Goal: Communication & Community: Answer question/provide support

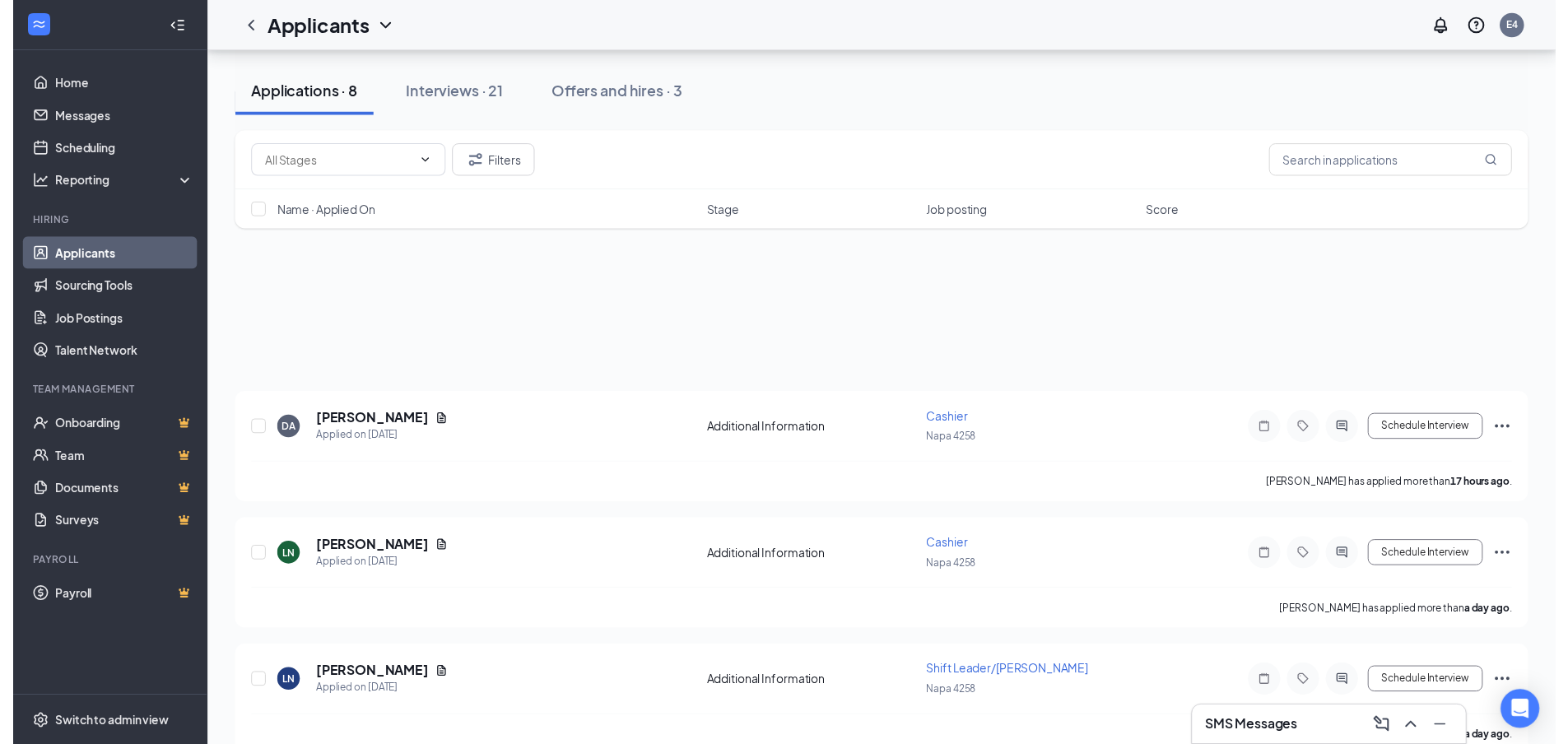
scroll to position [164, 0]
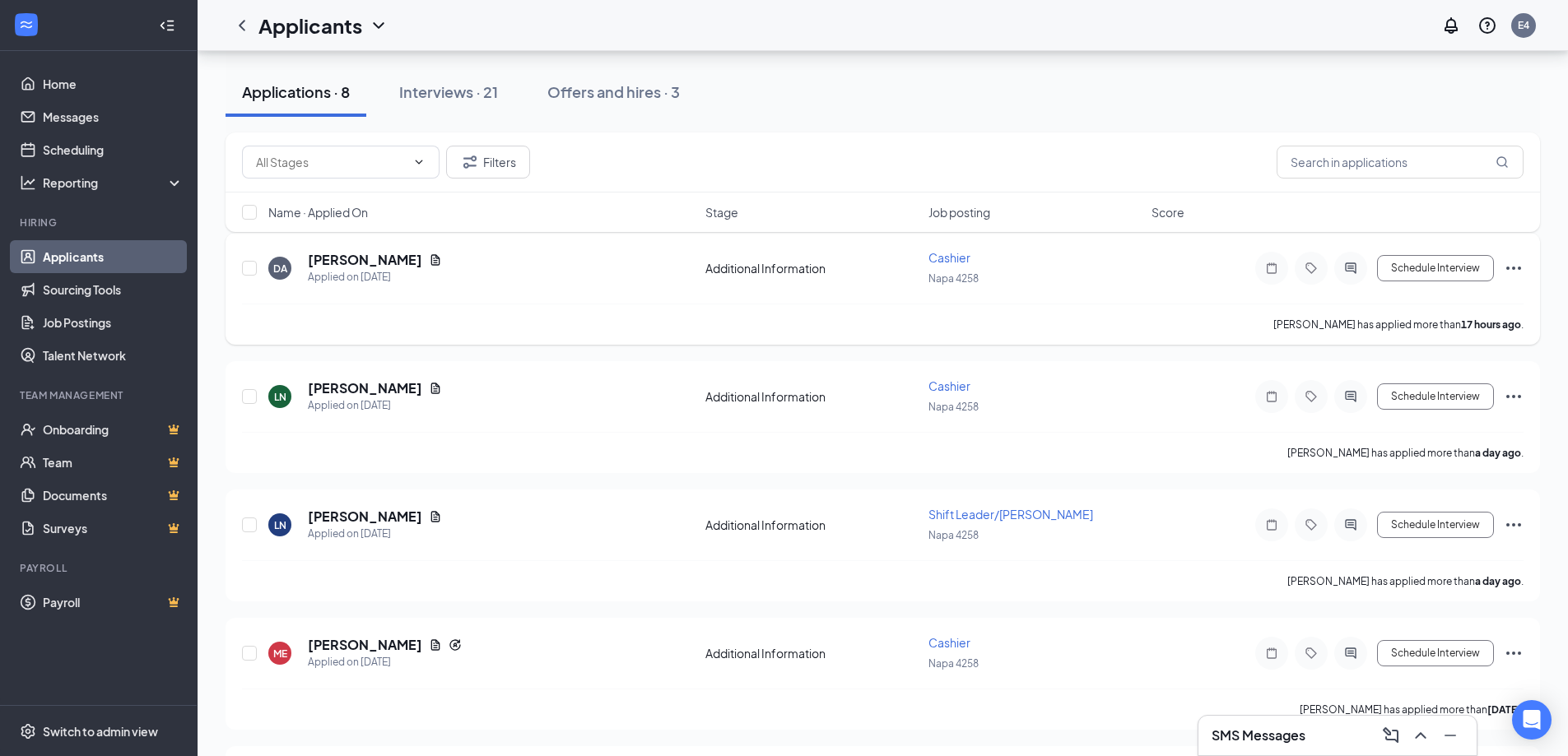
click at [1517, 271] on icon "Ellipses" at bounding box center [1513, 268] width 20 height 20
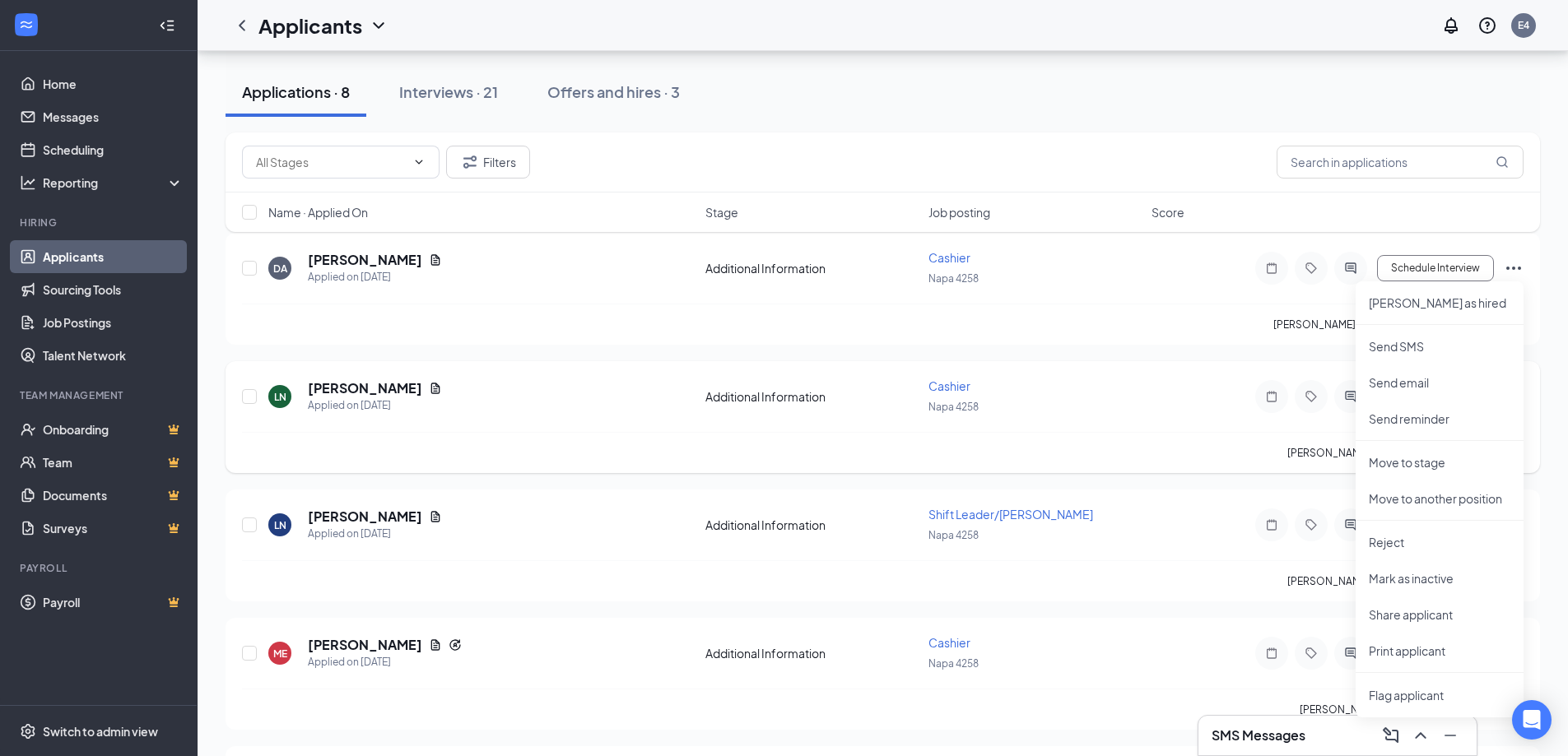
click at [622, 380] on div "LN [PERSON_NAME] Applied on [DATE]" at bounding box center [481, 396] width 427 height 34
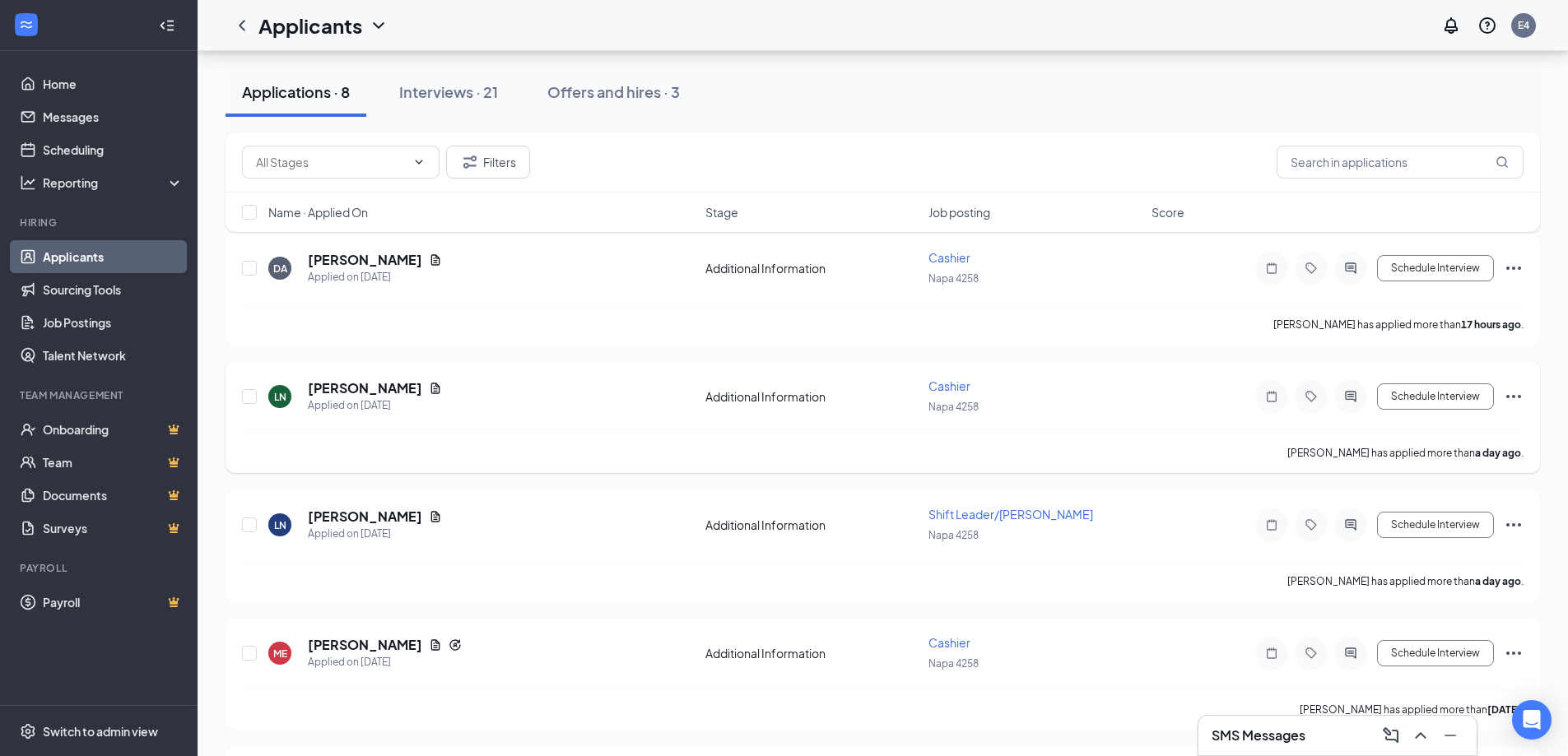
click at [1520, 394] on icon "Ellipses" at bounding box center [1513, 396] width 20 height 20
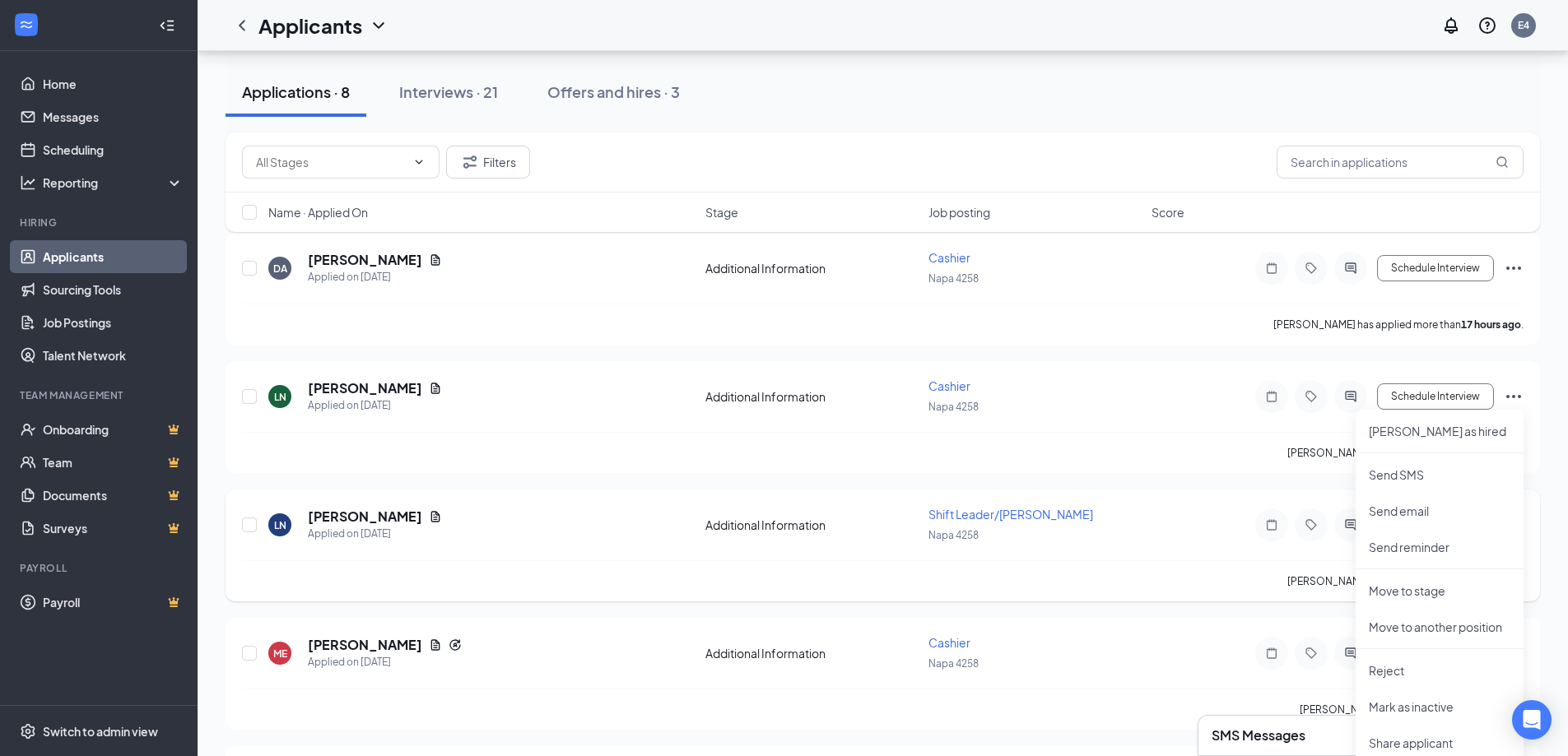
click at [1139, 537] on div "Napa 4258" at bounding box center [1035, 534] width 213 height 18
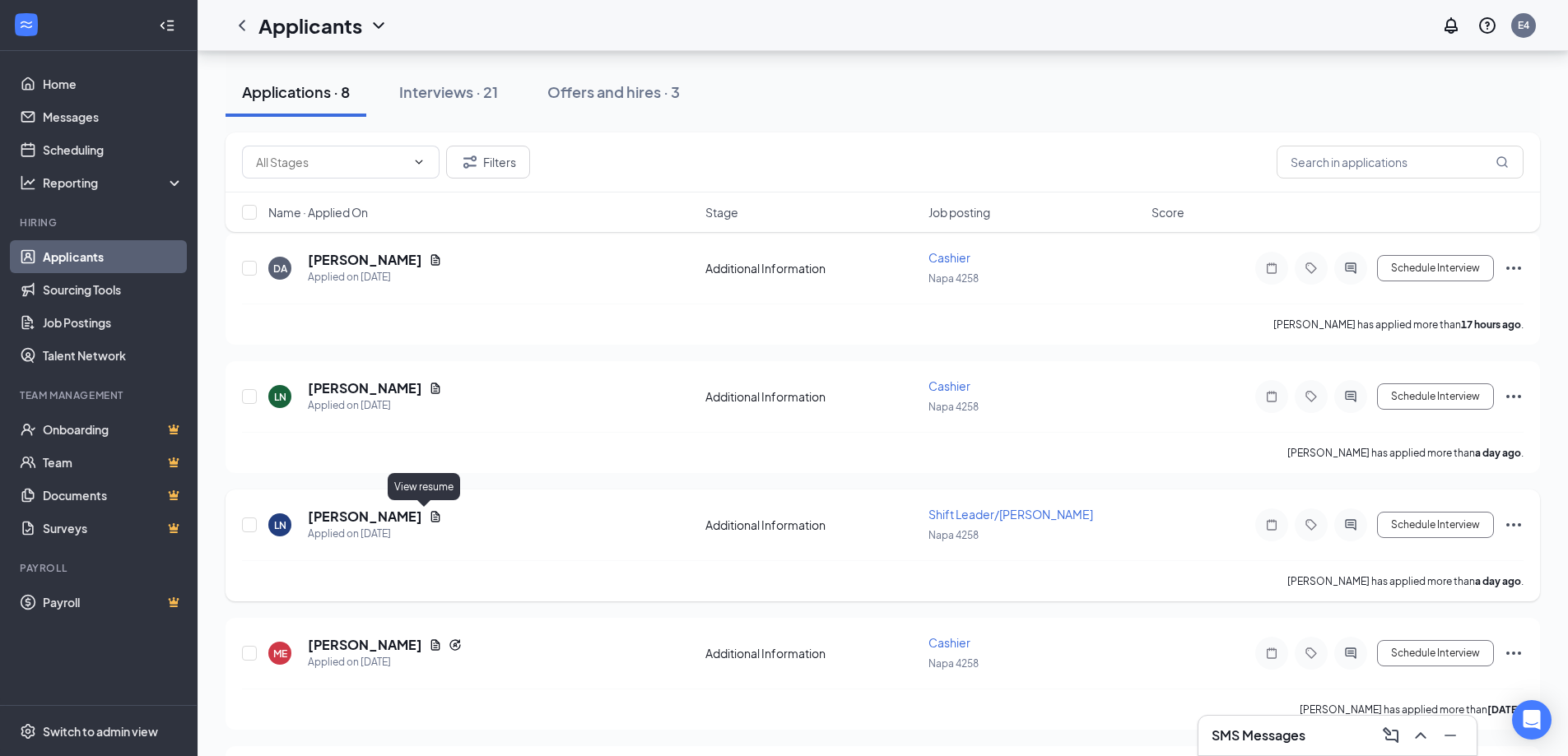
click at [431, 520] on icon "Document" at bounding box center [436, 516] width 10 height 10
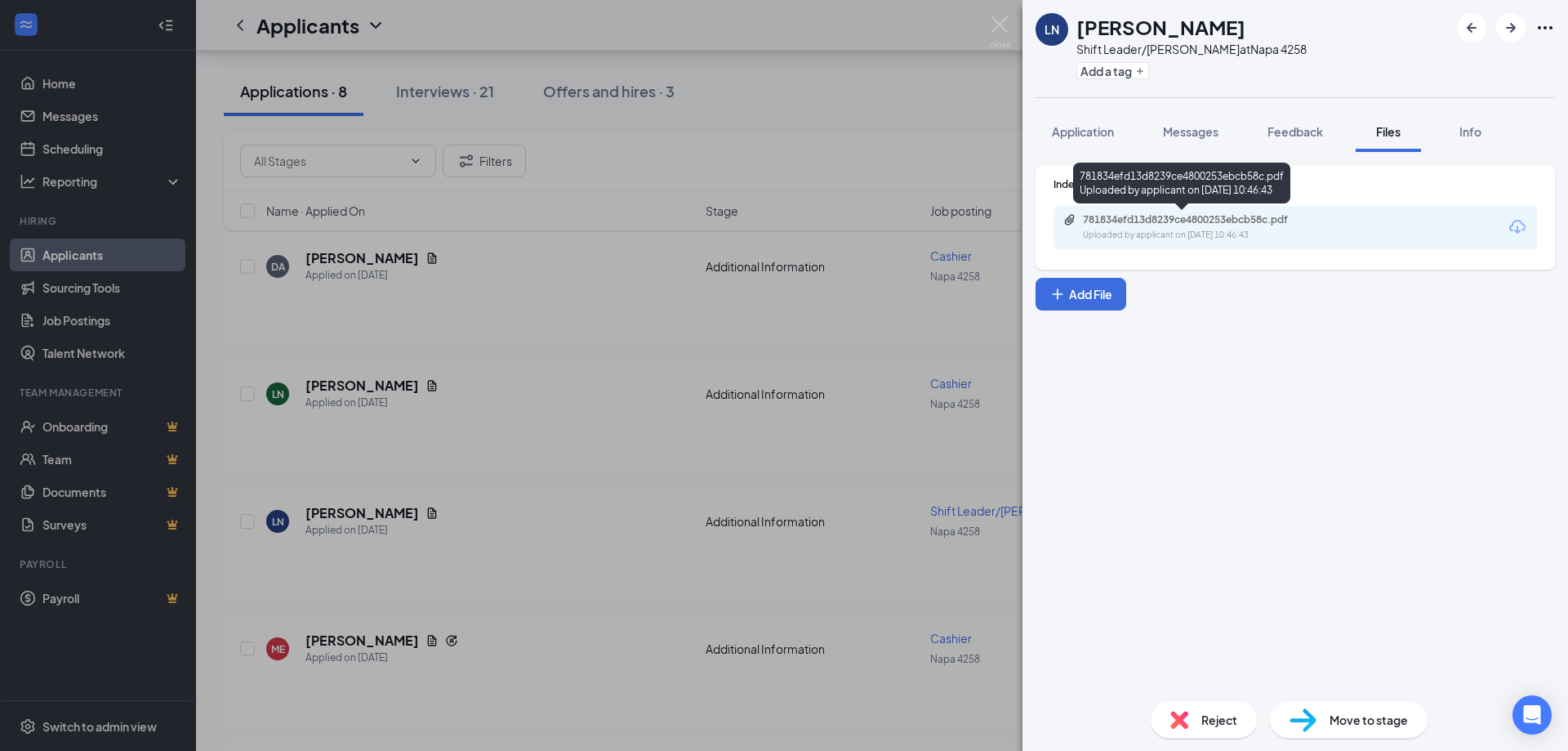
click at [1273, 234] on div "Uploaded by applicant on [DATE] 10:46:43" at bounding box center [1205, 235] width 245 height 13
click at [668, 331] on div "LN [PERSON_NAME] Shift Leader/[PERSON_NAME] at Napa 4258 Add a tag Application …" at bounding box center [784, 376] width 1568 height 751
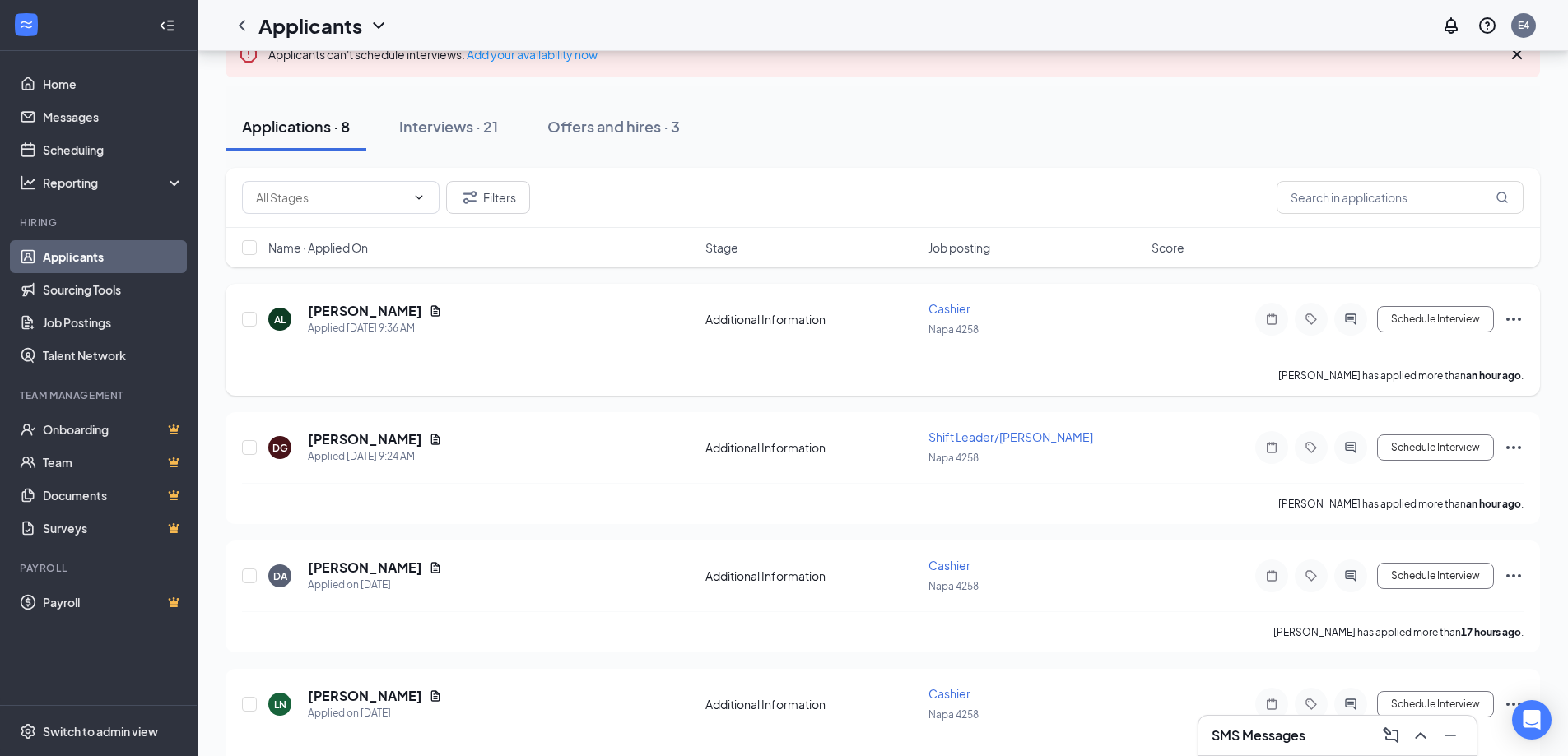
scroll to position [107, 0]
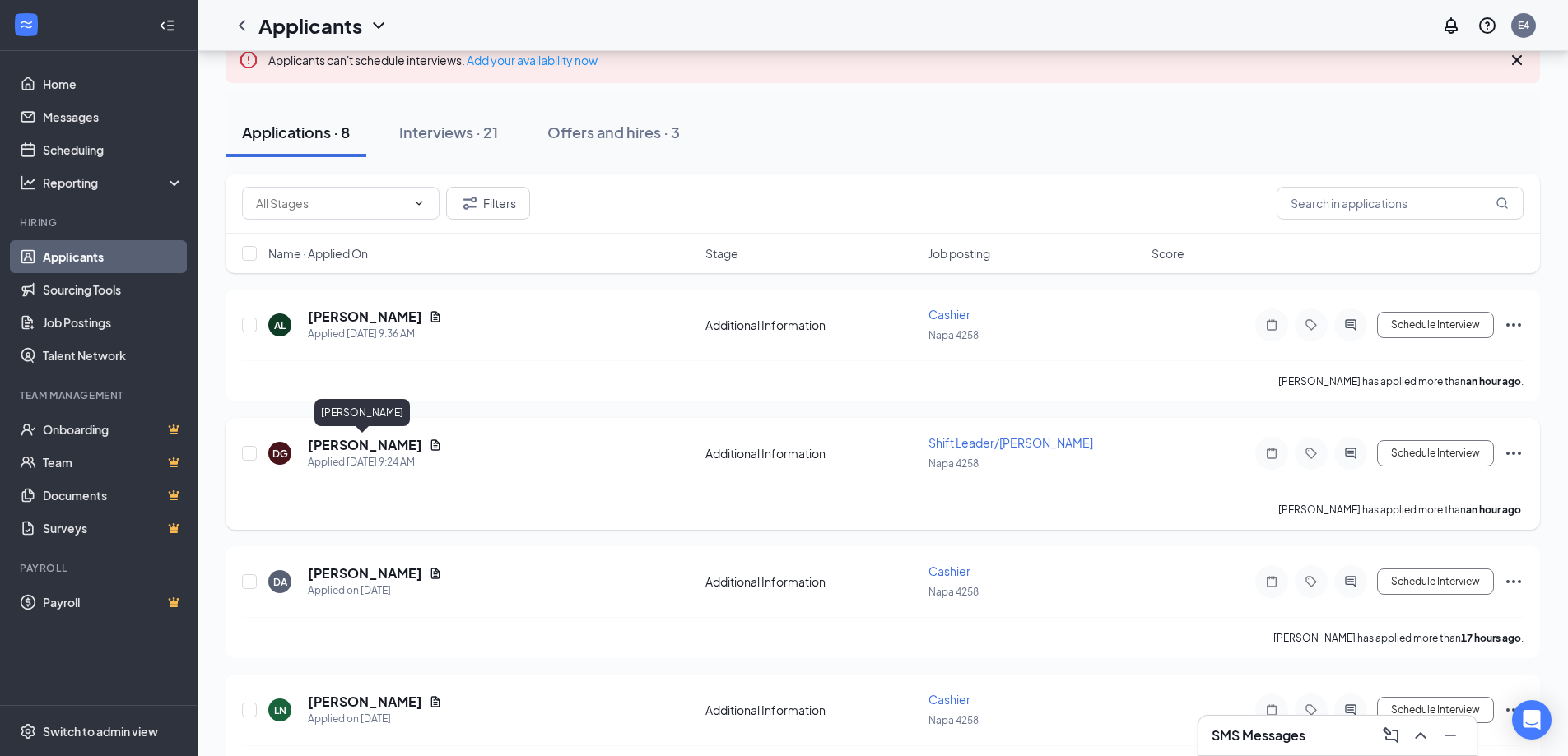
click at [362, 447] on h5 "[PERSON_NAME]" at bounding box center [365, 444] width 114 height 18
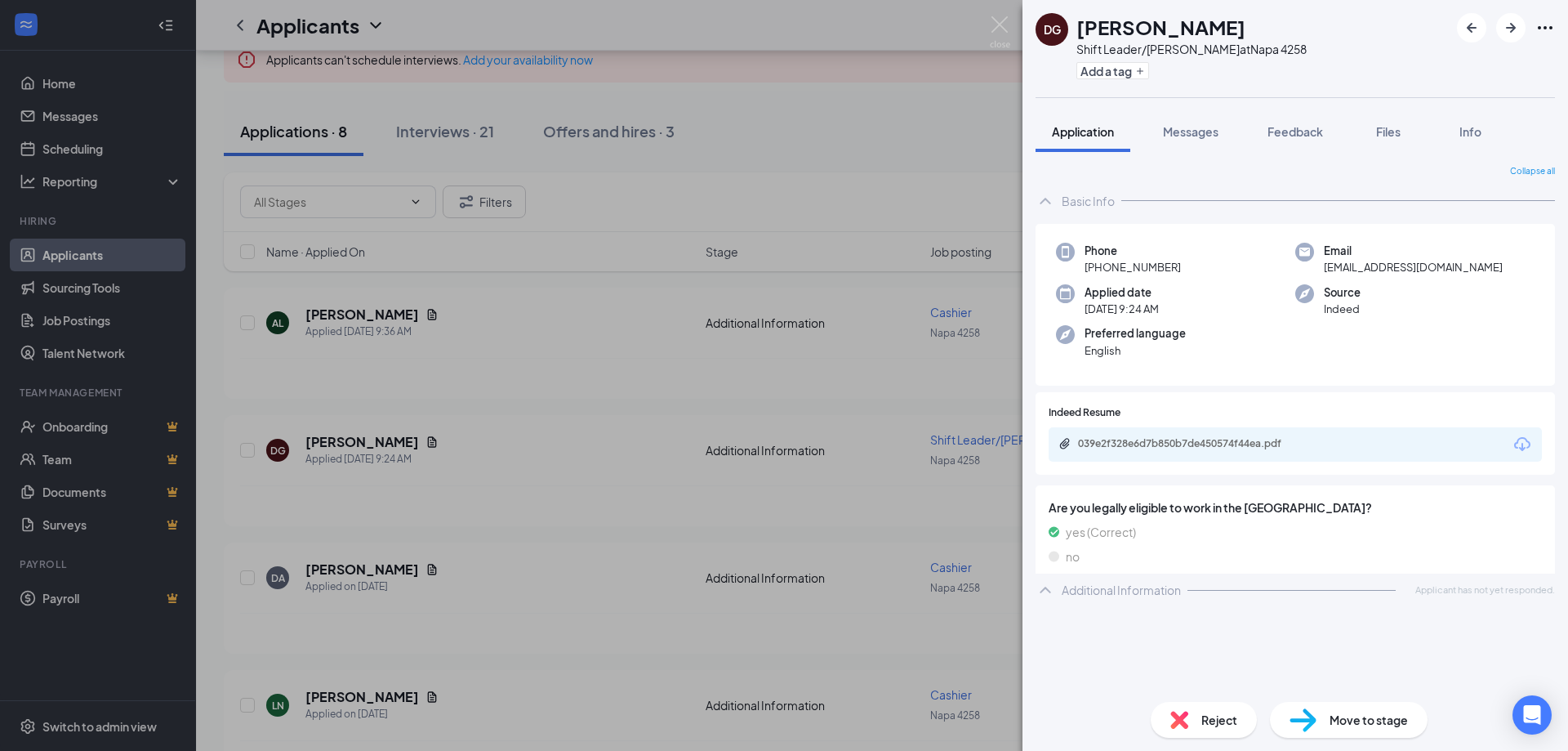
click at [596, 462] on div "DG [PERSON_NAME] Shift Leader/[PERSON_NAME] at Napa 4258 Add a tag Application …" at bounding box center [784, 376] width 1568 height 751
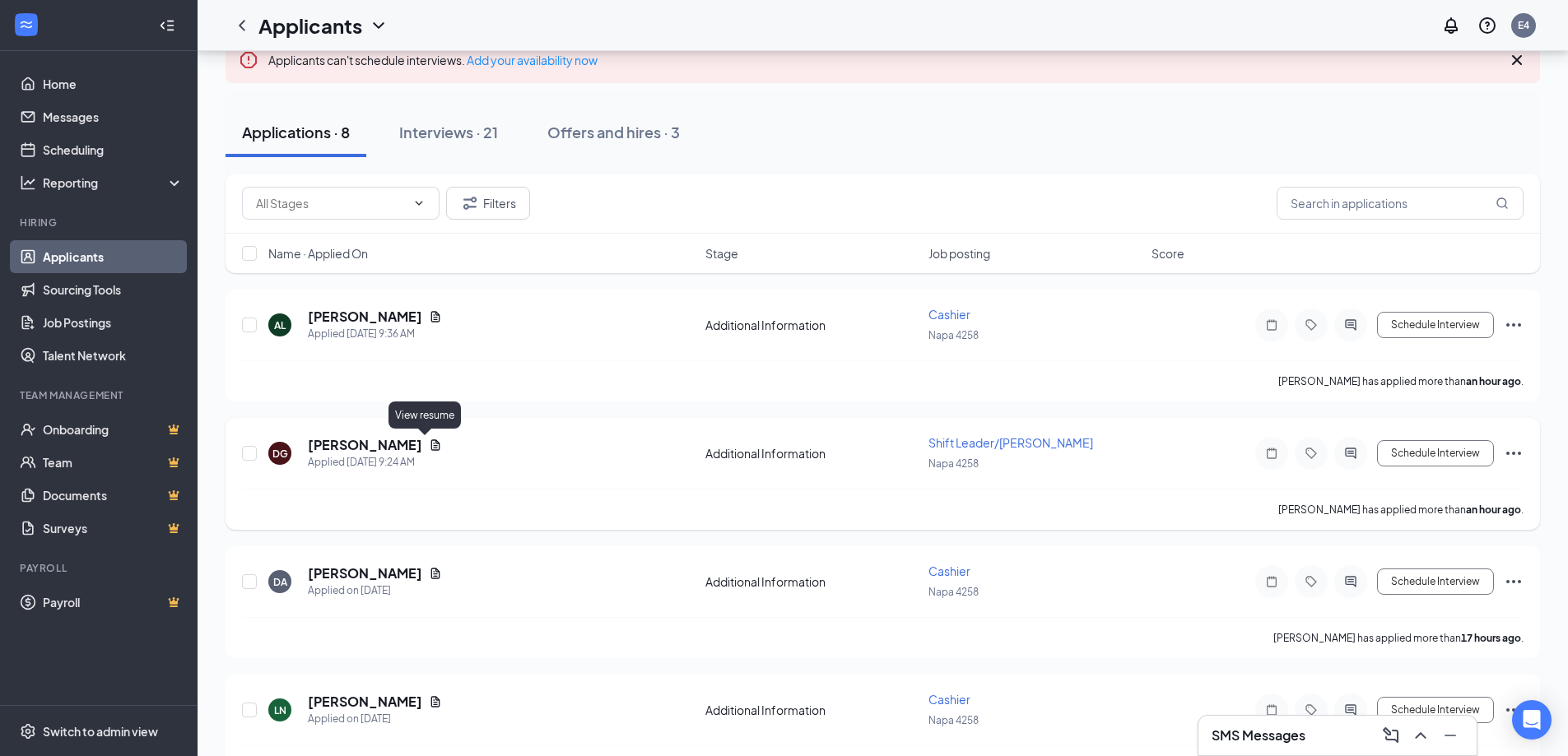
click at [429, 446] on icon "Document" at bounding box center [435, 445] width 13 height 13
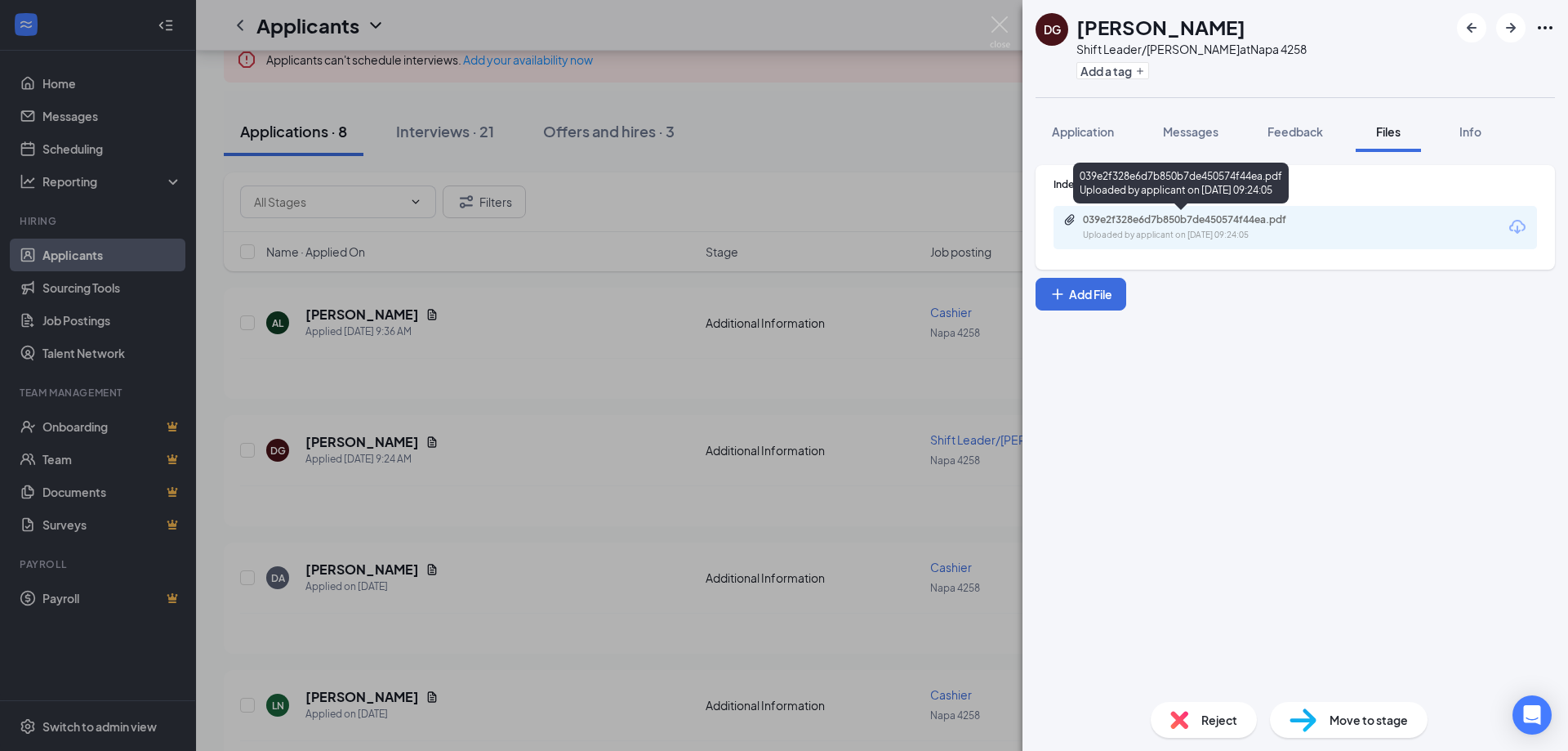
click at [1185, 224] on div "039e2f328e6d7b850b7de450574f44ea.pdf" at bounding box center [1197, 220] width 228 height 13
click at [497, 411] on div "DG [PERSON_NAME] Shift Leader/[PERSON_NAME] at Napa 4258 Add a tag Application …" at bounding box center [784, 376] width 1568 height 751
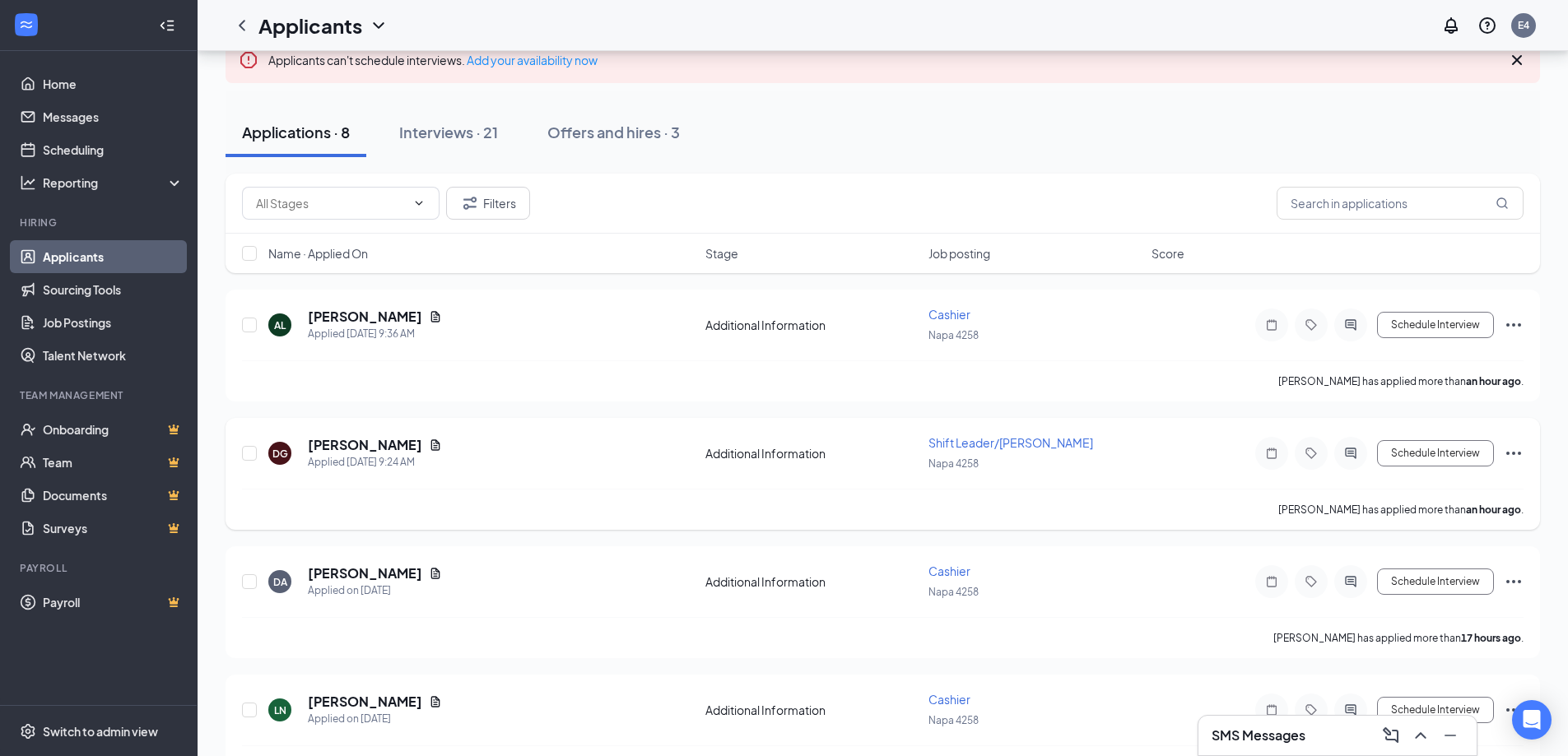
click at [1507, 457] on icon "Ellipses" at bounding box center [1513, 453] width 20 height 20
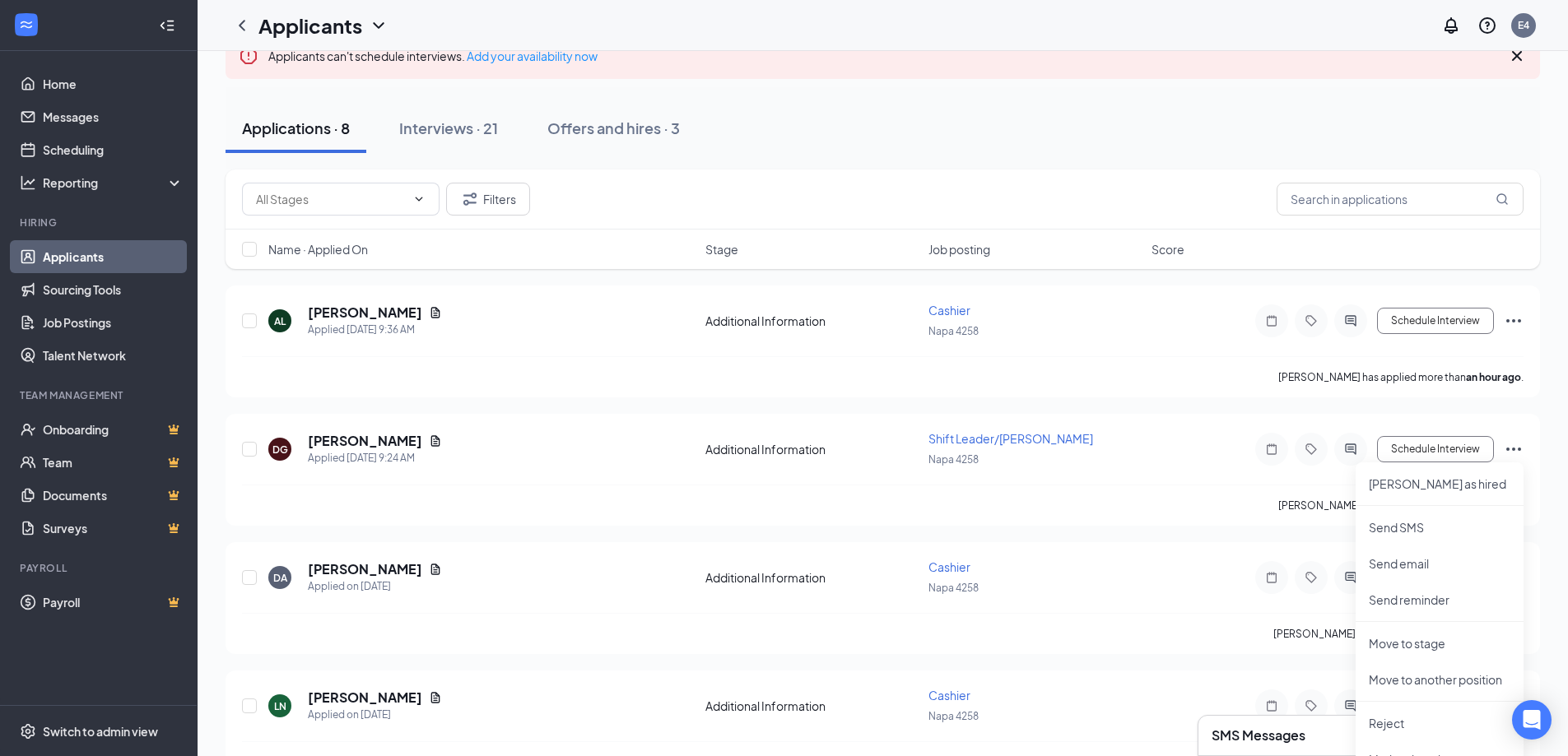
scroll to position [13, 0]
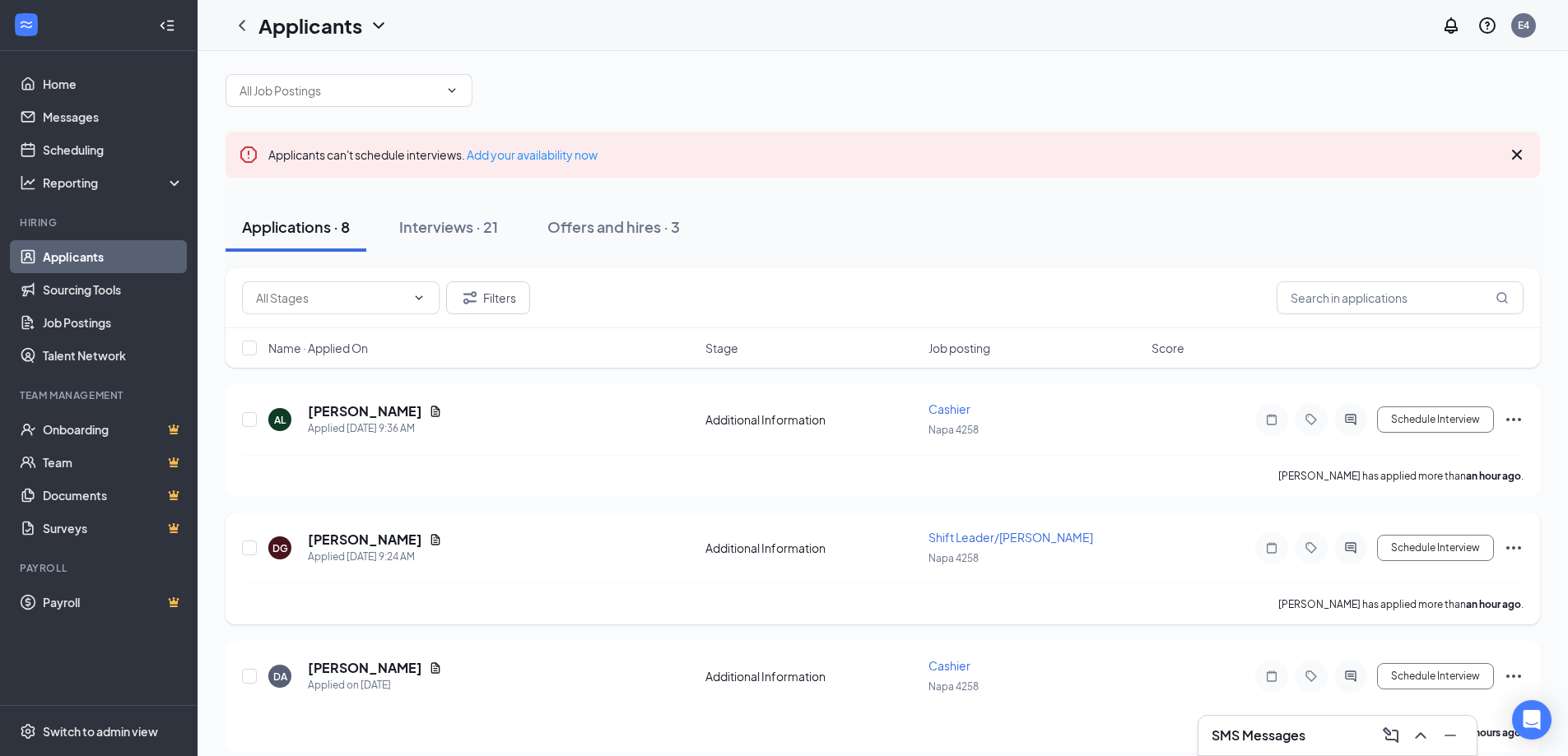
click at [1080, 558] on div "Napa 4258" at bounding box center [1035, 558] width 213 height 18
click at [1516, 414] on icon "Ellipses" at bounding box center [1513, 419] width 20 height 20
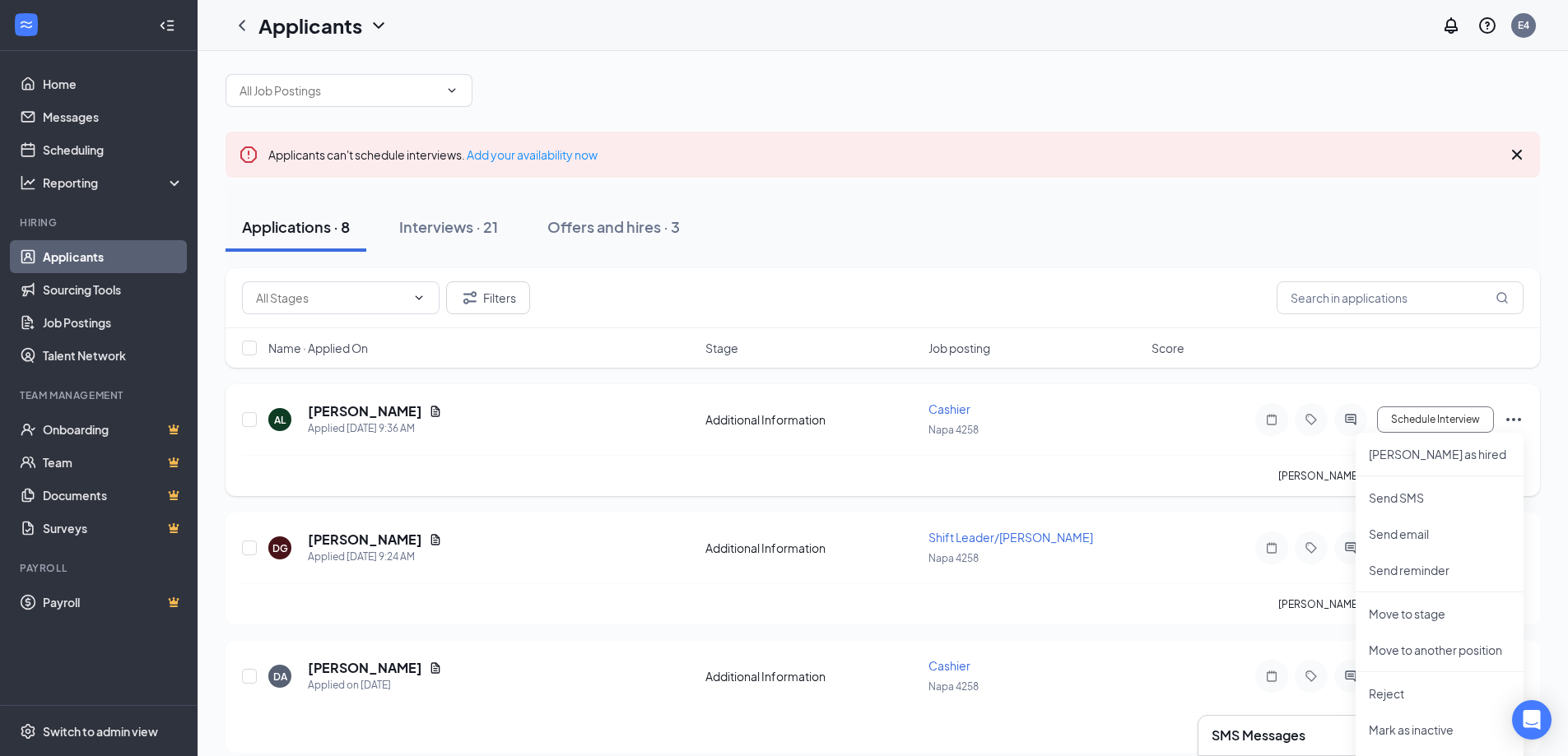
click at [1185, 422] on div "AL [PERSON_NAME] Applied [DATE] 9:36 AM Additional Information Cashier Napa 425…" at bounding box center [883, 427] width 1281 height 54
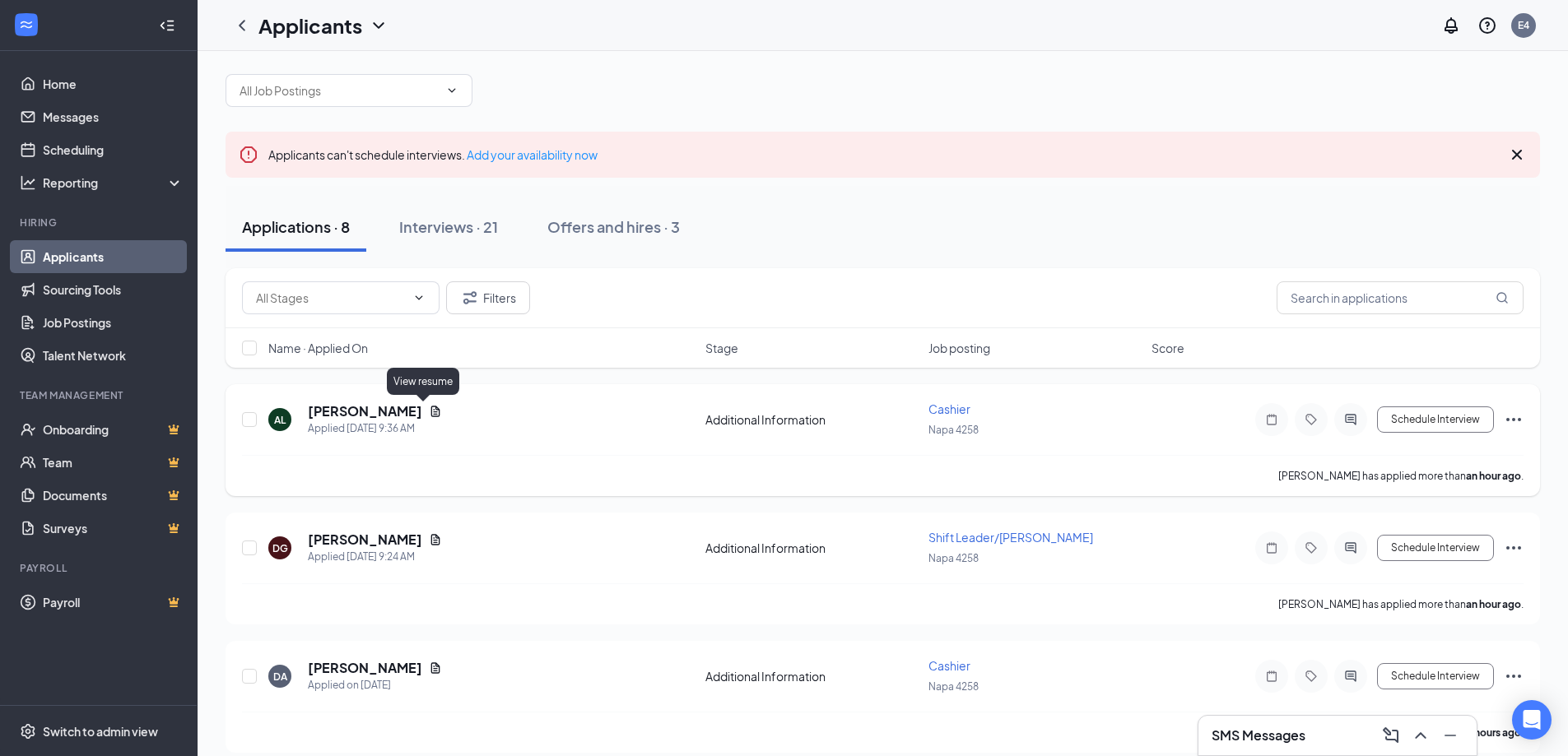
click at [429, 408] on icon "Document" at bounding box center [435, 411] width 13 height 13
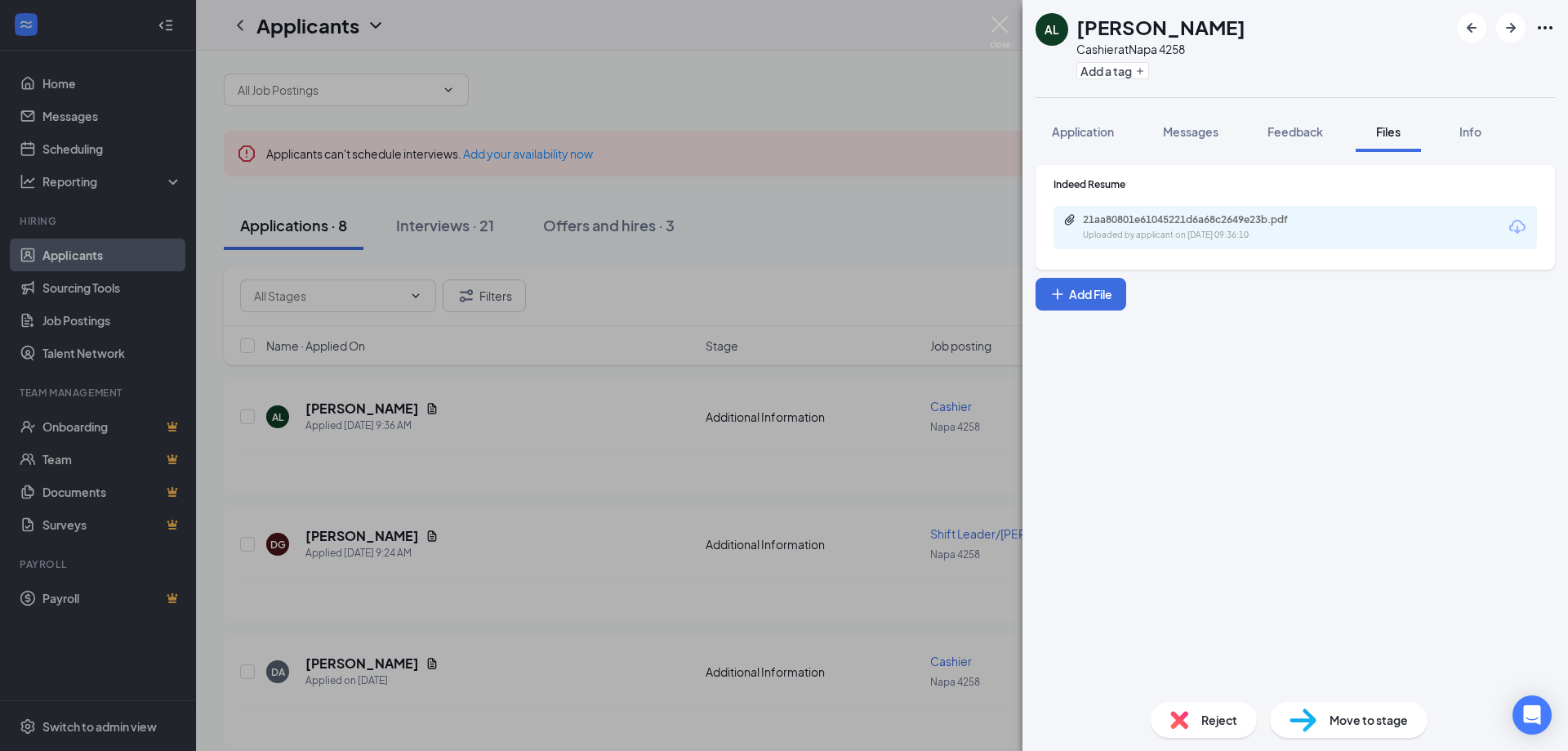
click at [1373, 224] on div "21aa80801e61045221d6a68c2649e23b.pdf Uploaded by applicant on [DATE] 09:36:10" at bounding box center [1295, 227] width 484 height 43
click at [1221, 232] on div "Uploaded by applicant on [DATE] 09:36:10" at bounding box center [1205, 235] width 245 height 13
drag, startPoint x: 575, startPoint y: 497, endPoint x: 591, endPoint y: 488, distance: 18.4
click at [576, 497] on div "AL [PERSON_NAME] Cashier at Napa 4258 Add a tag Application Messages Feedback F…" at bounding box center [784, 376] width 1568 height 751
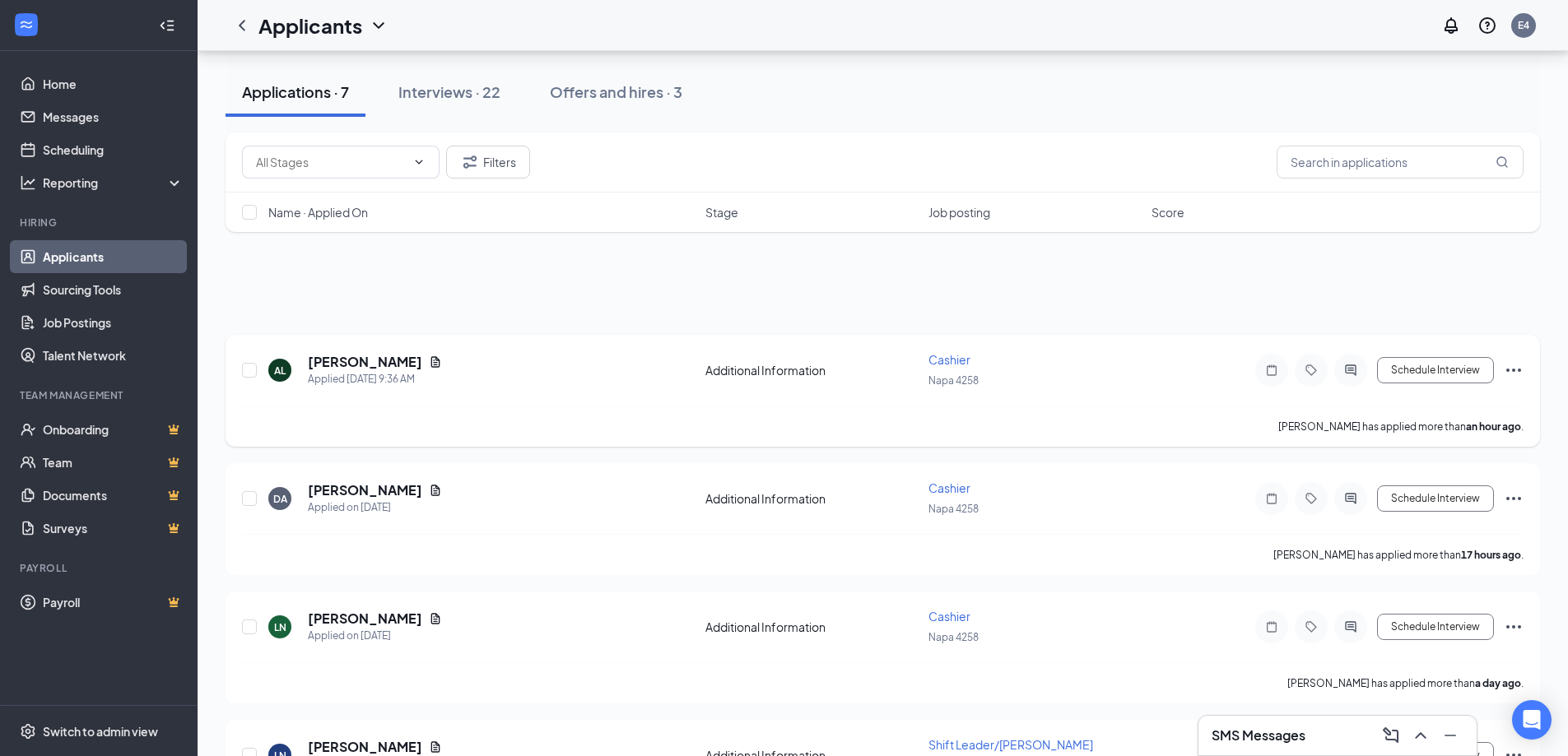
scroll to position [49, 0]
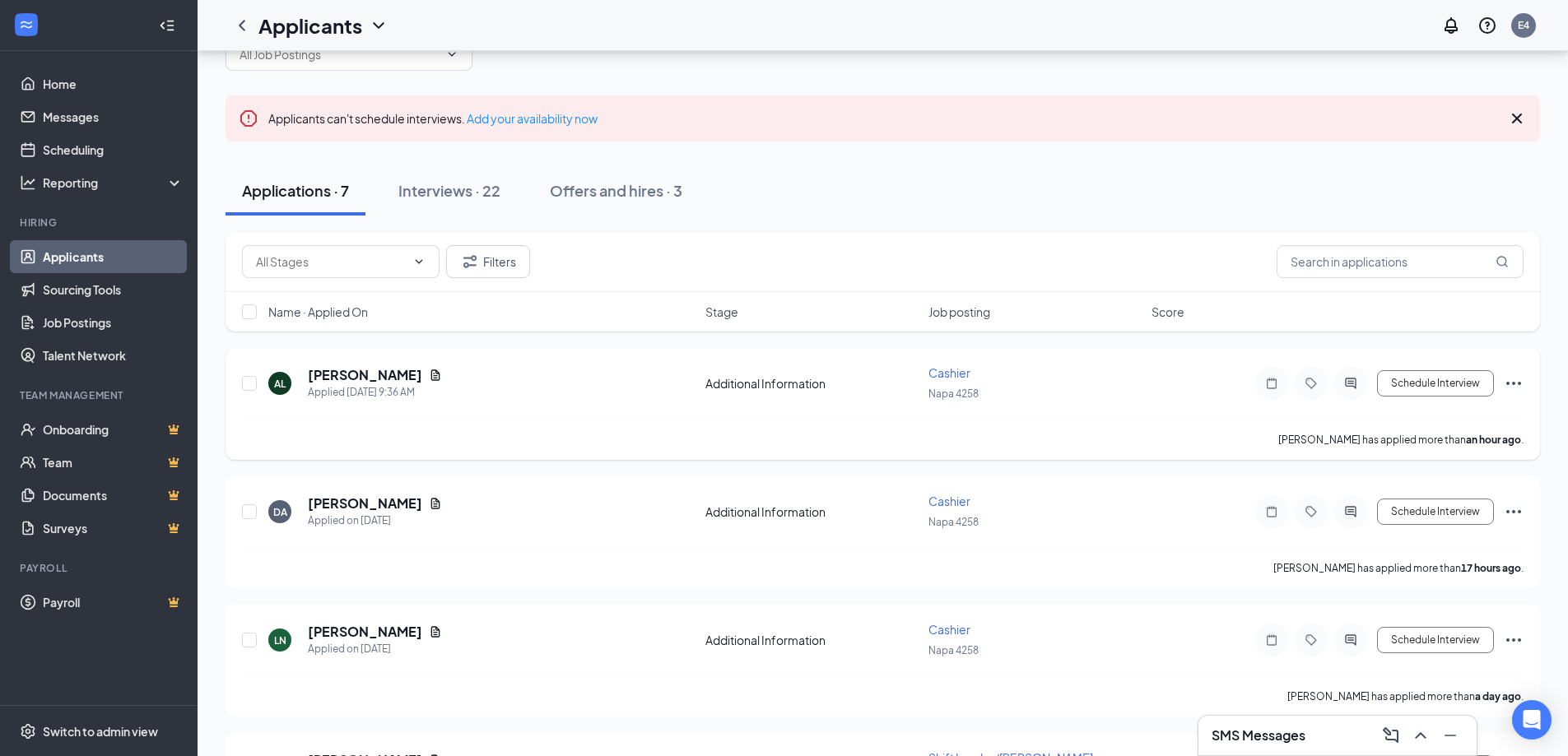
click at [1518, 387] on icon "Ellipses" at bounding box center [1513, 383] width 20 height 20
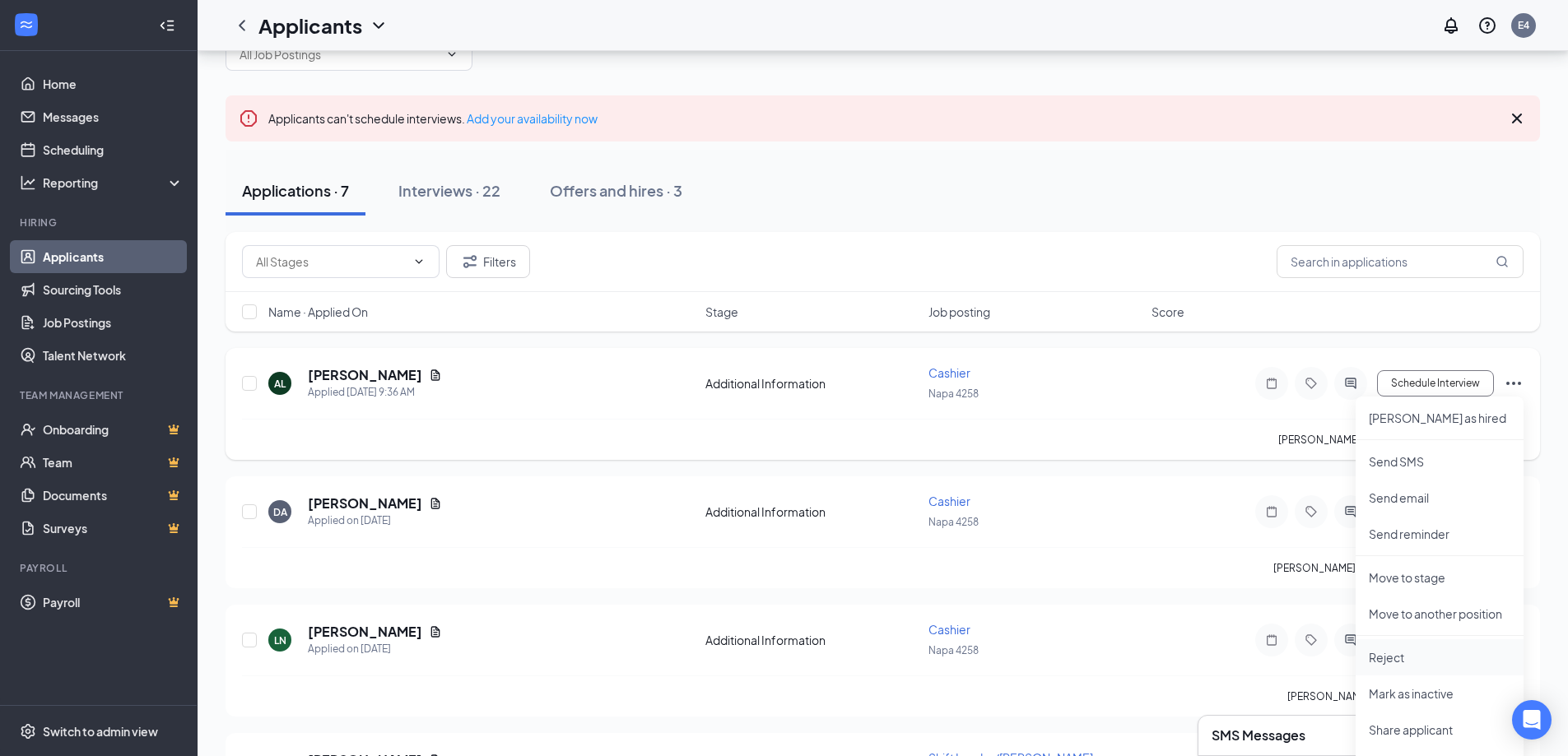
click at [1400, 660] on p "Reject" at bounding box center [1439, 656] width 142 height 16
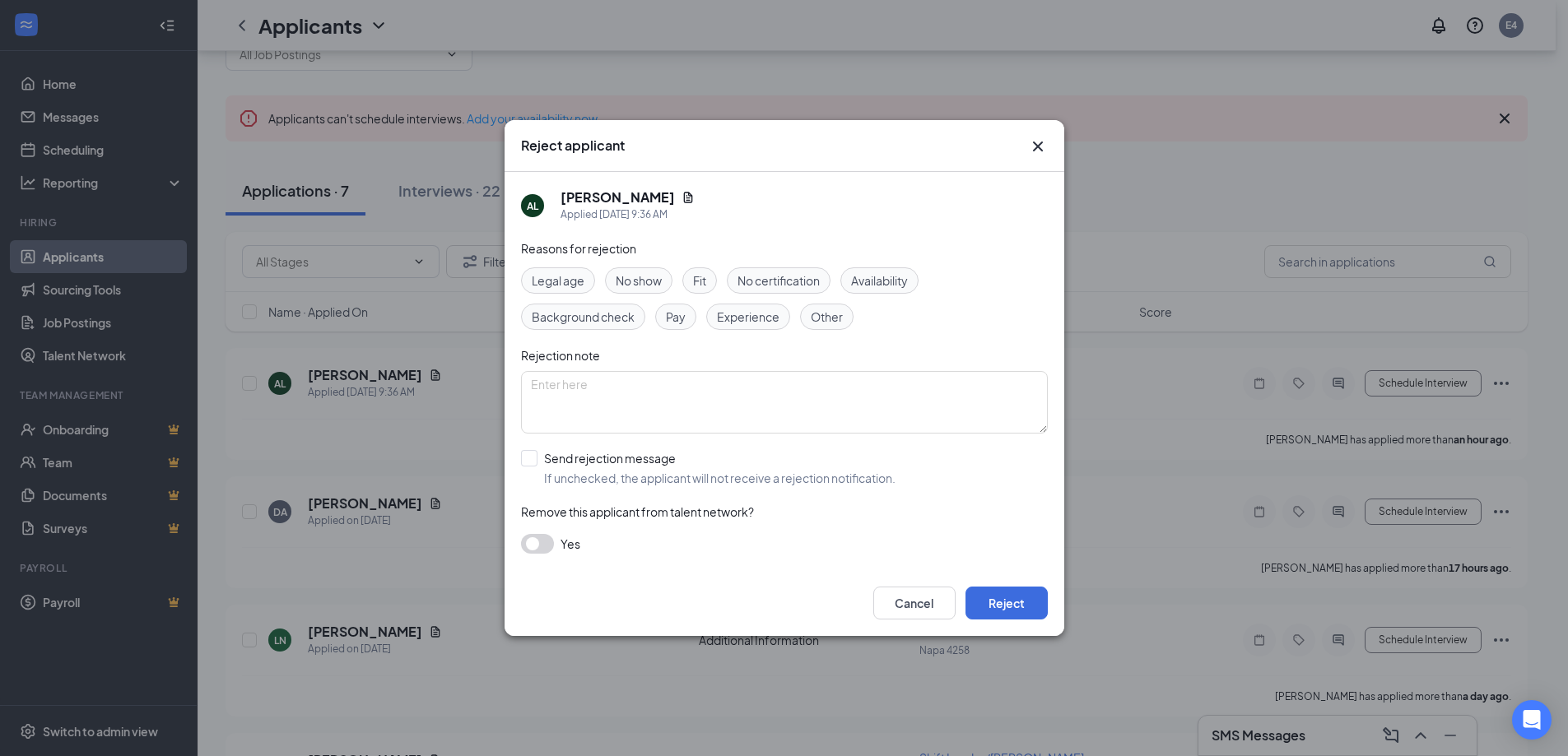
click at [1041, 152] on icon "Cross" at bounding box center [1038, 146] width 20 height 20
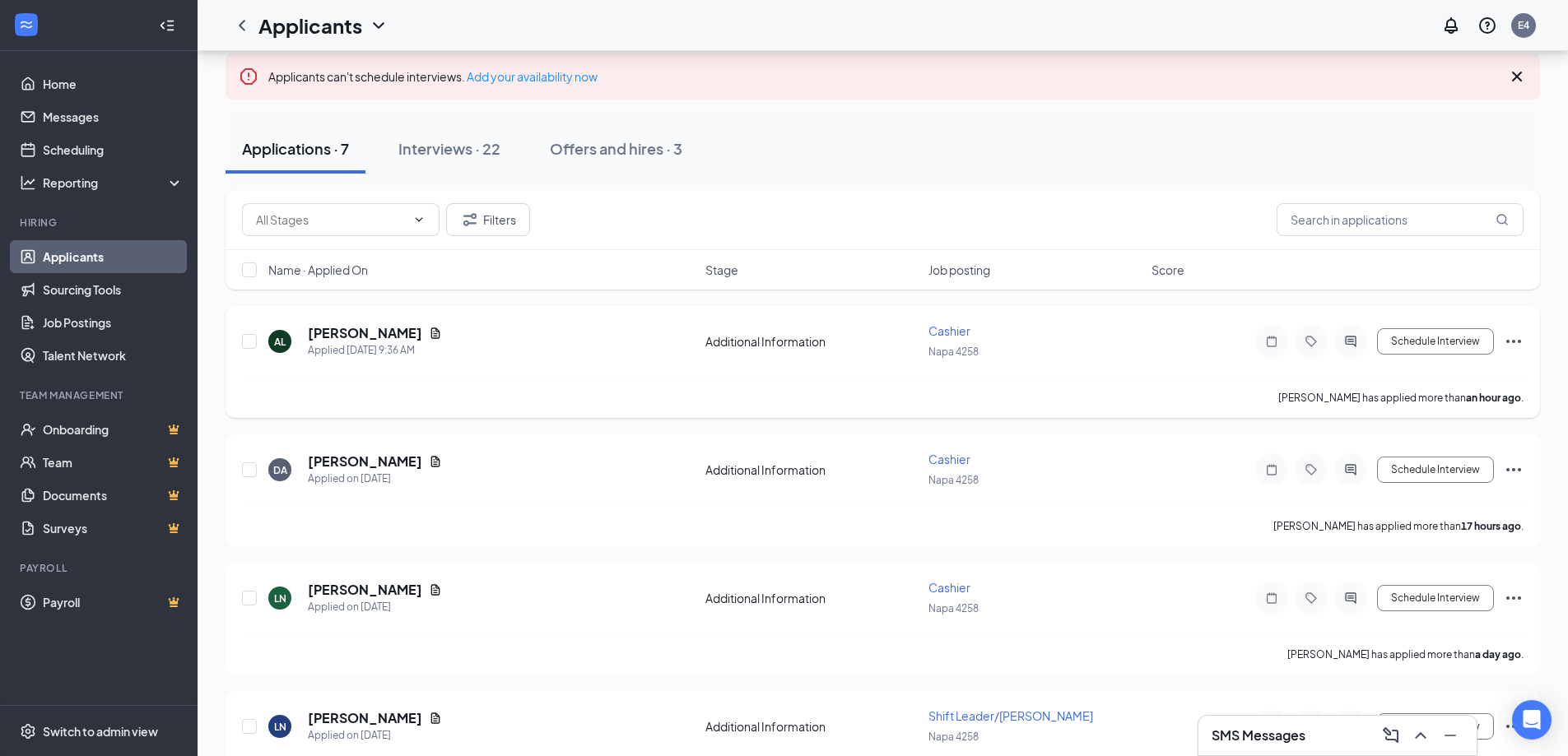
scroll to position [132, 0]
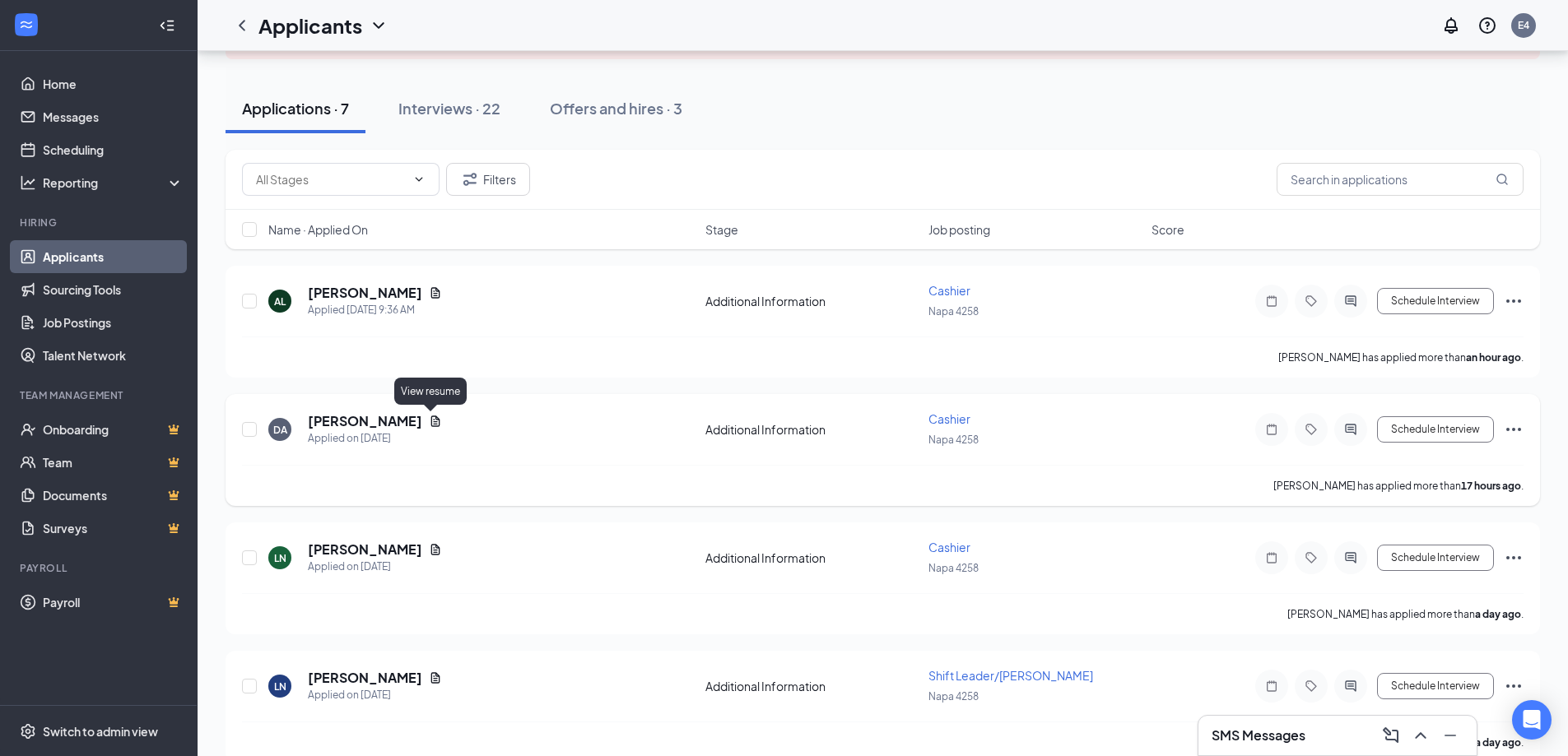
click at [433, 423] on icon "Document" at bounding box center [435, 421] width 13 height 13
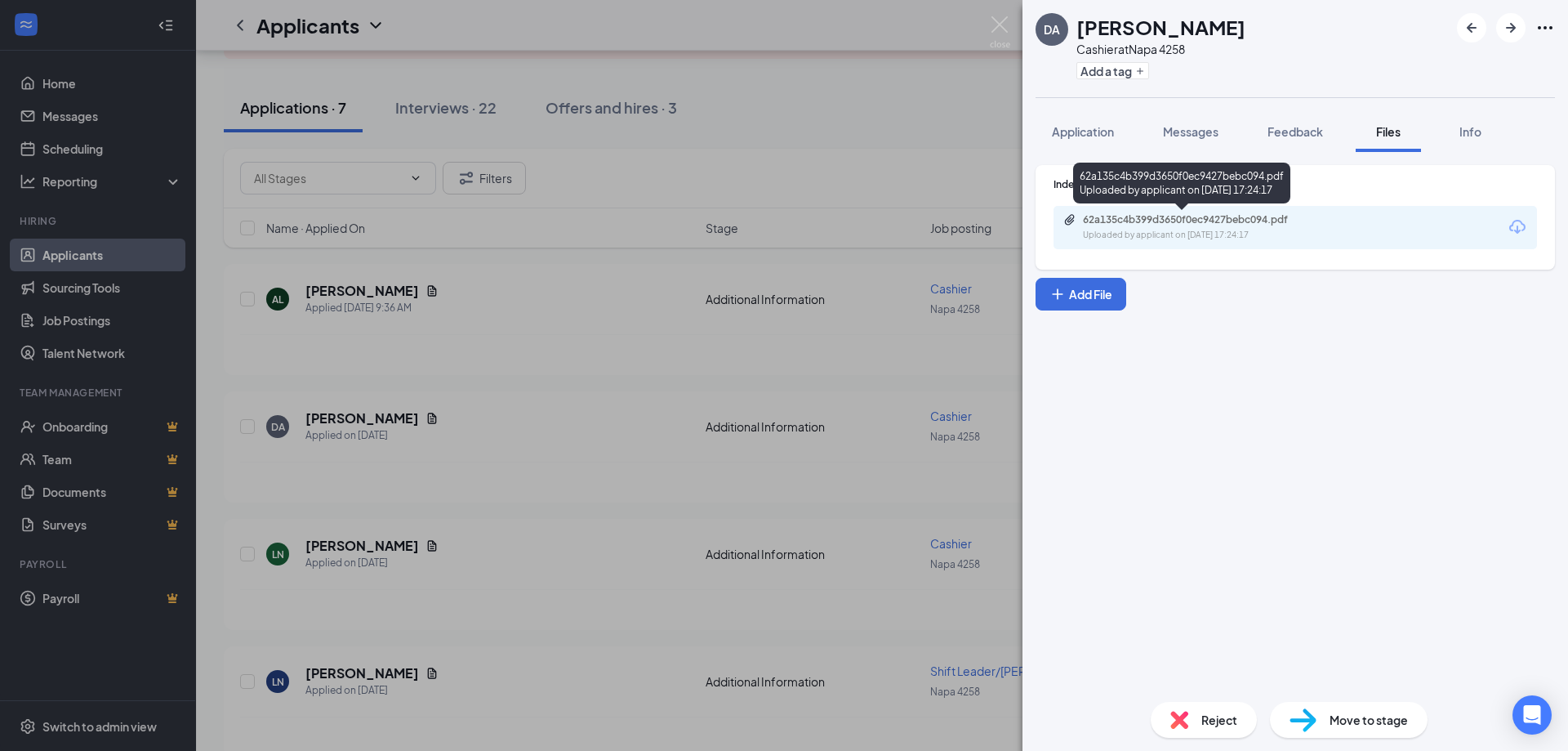
click at [1146, 235] on div "Uploaded by applicant on [DATE] 17:24:17" at bounding box center [1205, 235] width 245 height 13
click at [861, 338] on div "DA [PERSON_NAME] Cashier at Napa 4258 Add a tag Application Messages Feedback F…" at bounding box center [784, 376] width 1568 height 751
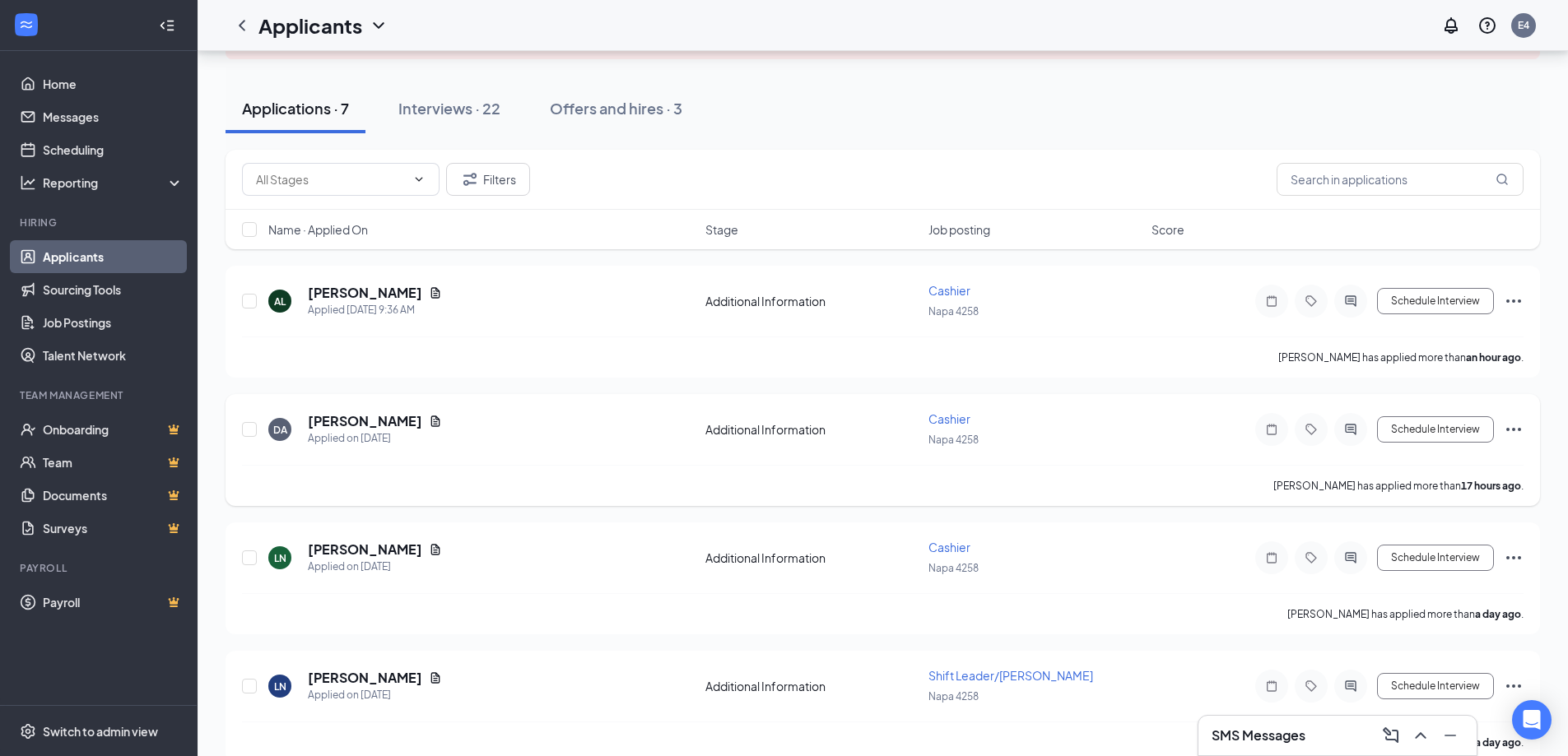
click at [1516, 430] on icon "Ellipses" at bounding box center [1513, 429] width 20 height 20
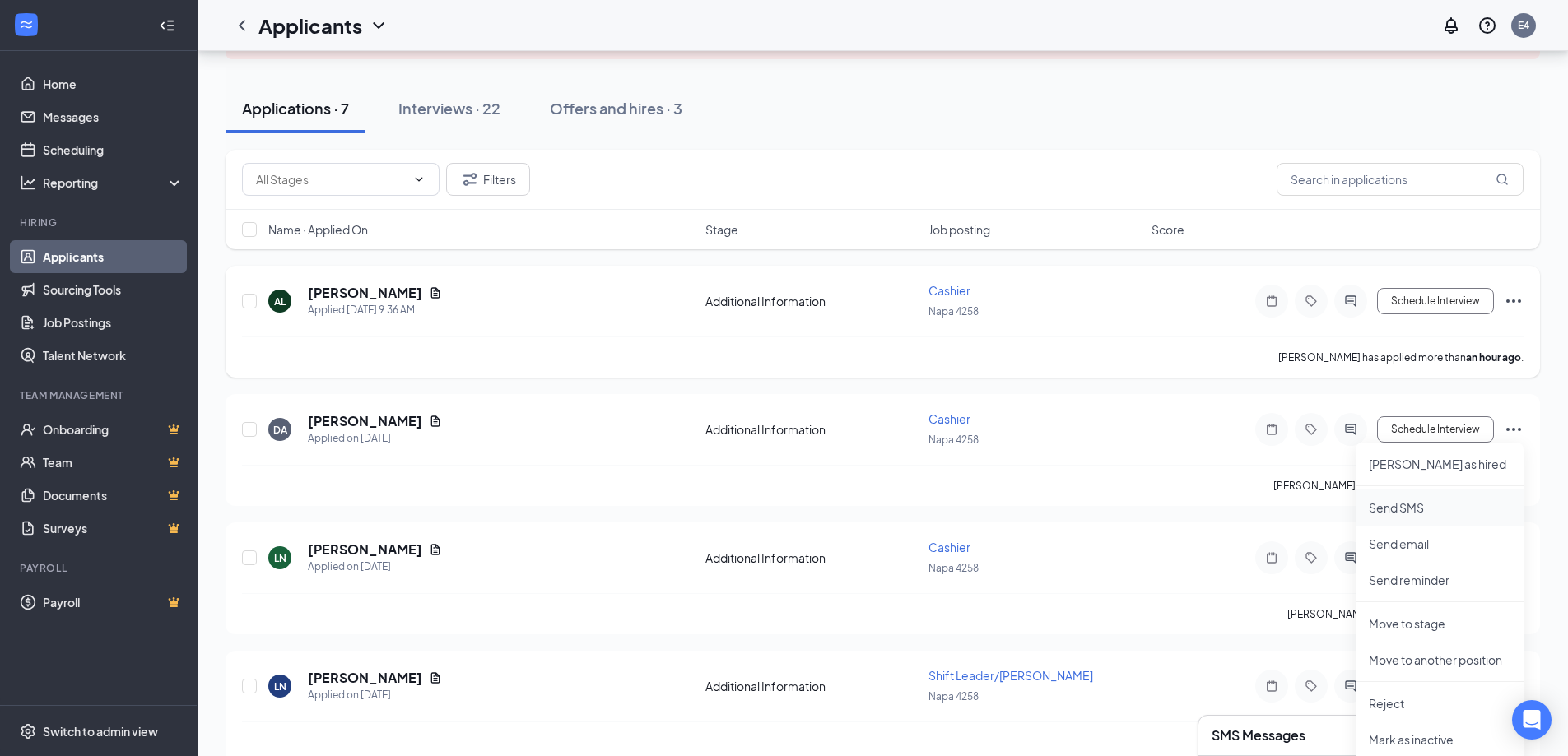
click at [1416, 507] on p "Send SMS" at bounding box center [1439, 507] width 142 height 16
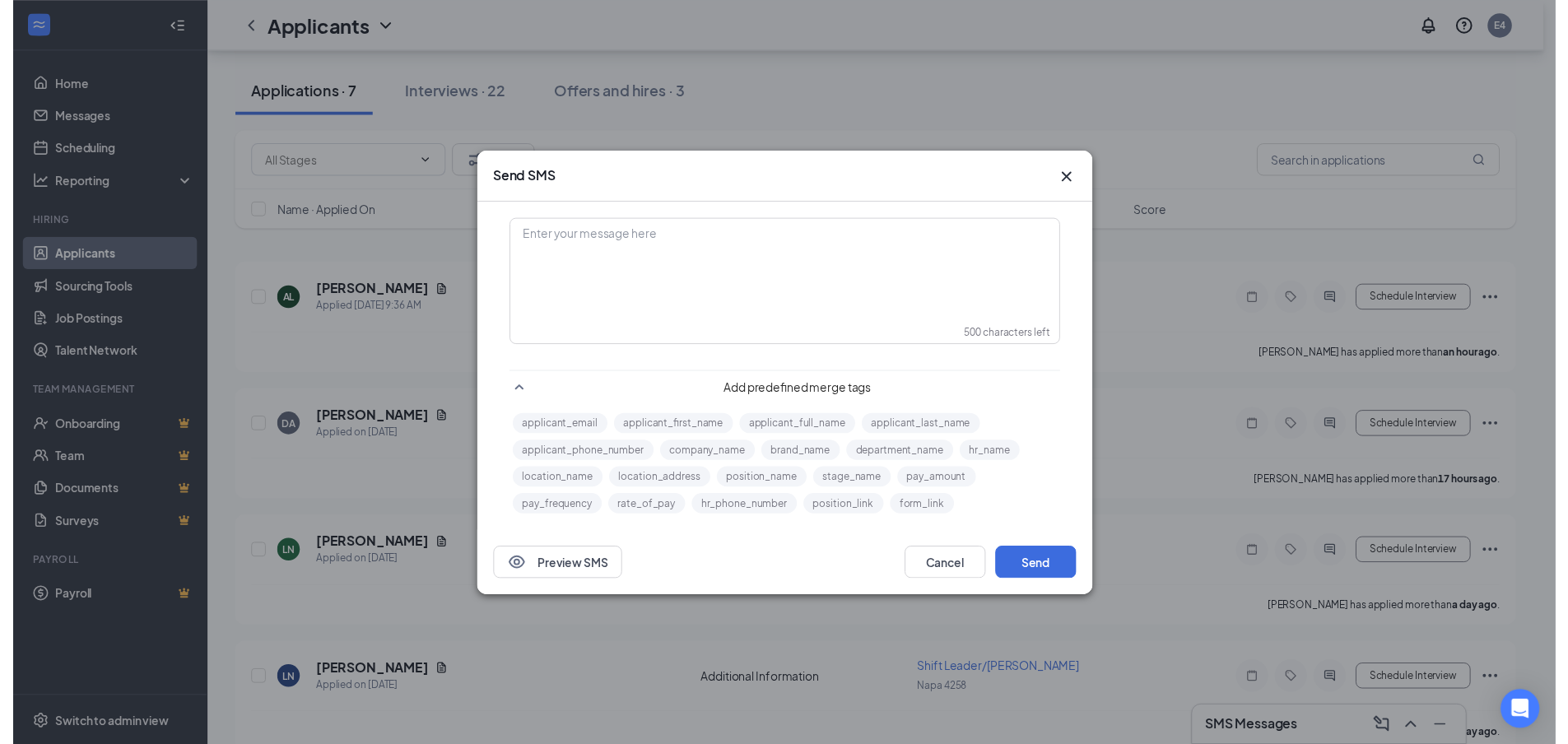
scroll to position [544, 0]
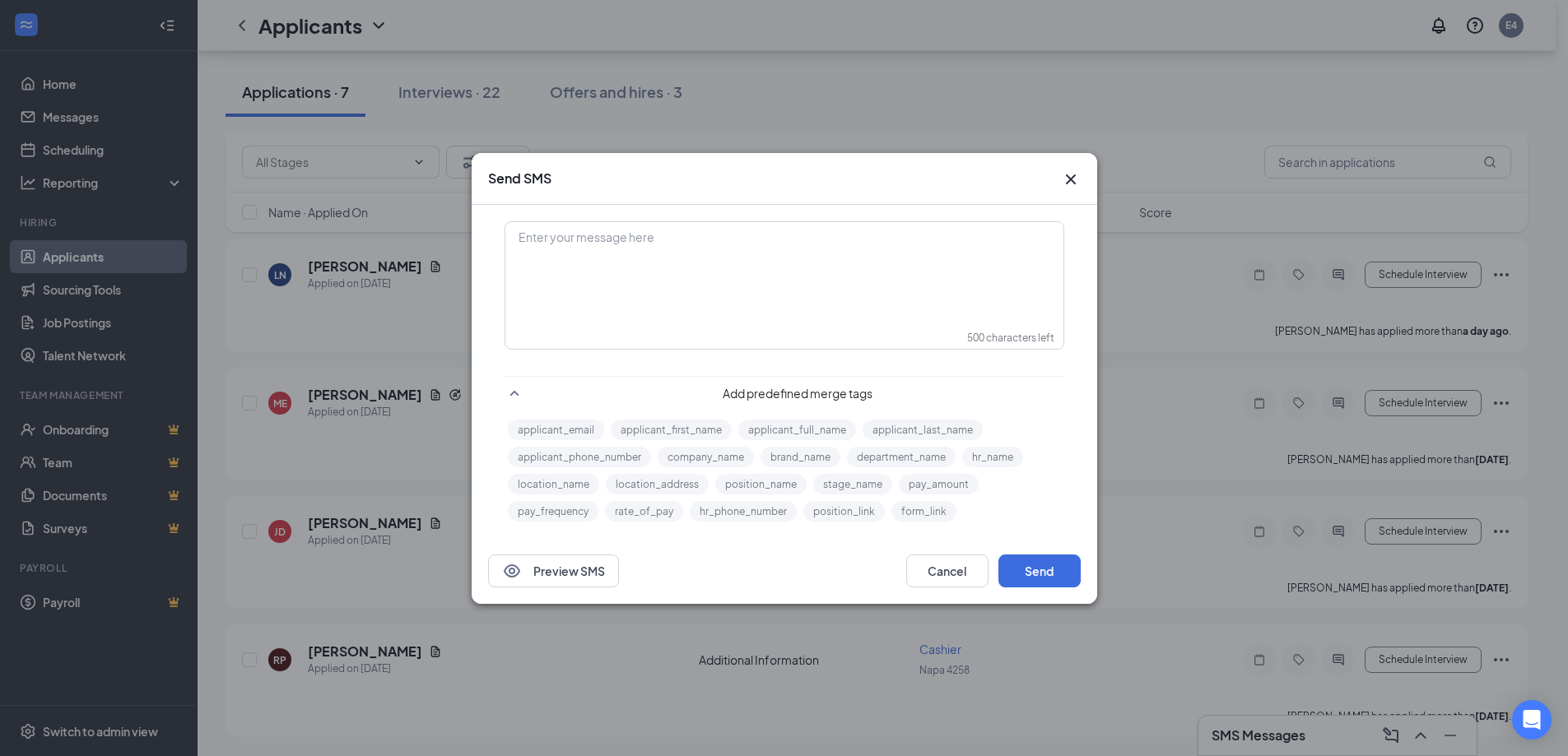
click at [773, 259] on div "Enter your message here" at bounding box center [784, 264] width 556 height 83
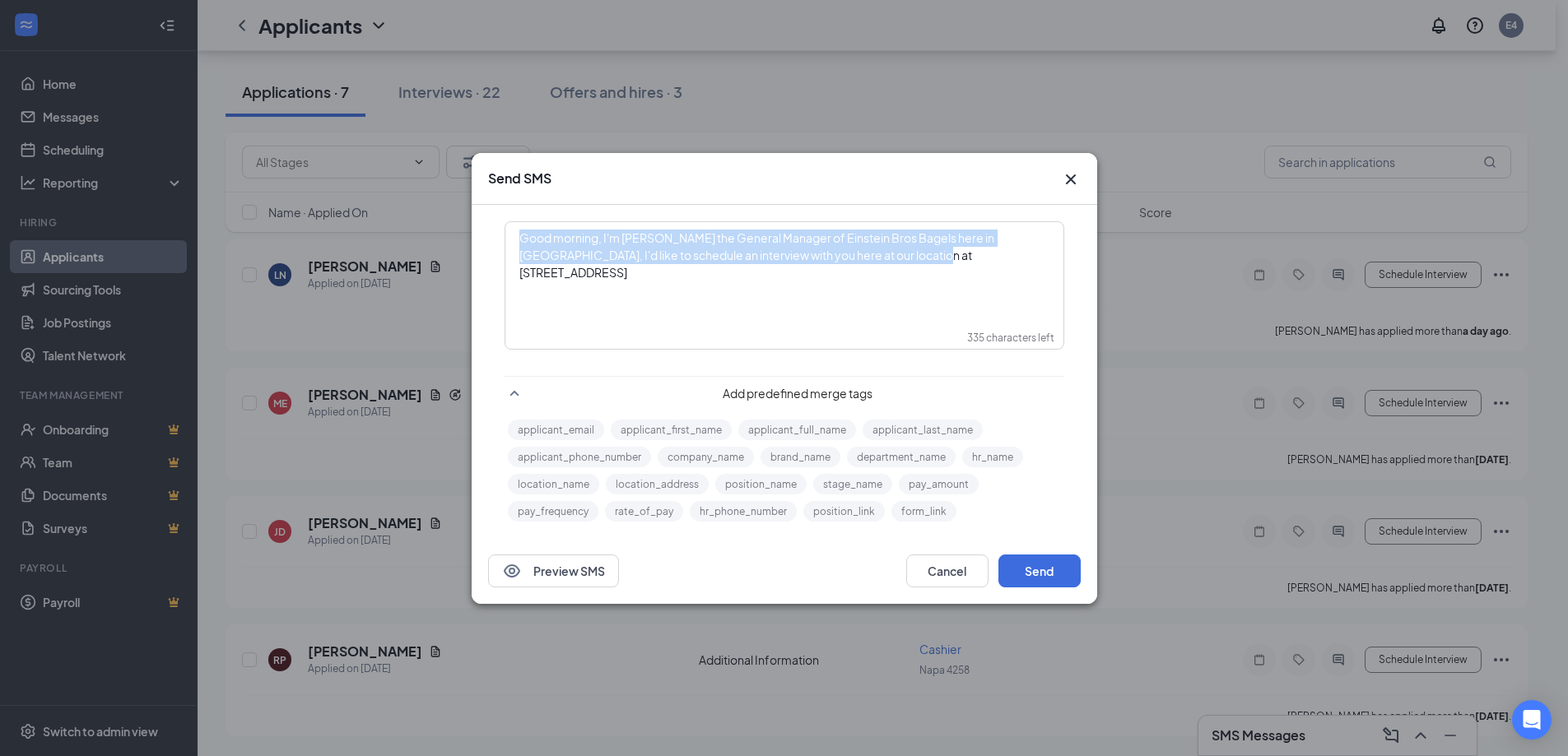
drag, startPoint x: 893, startPoint y: 253, endPoint x: 506, endPoint y: 225, distance: 388.0
click at [507, 225] on div "Good morning, I'm [PERSON_NAME] the General Manager of Einstein Bros Bagels her…" at bounding box center [784, 264] width 556 height 83
click at [924, 280] on div "Good morning, I'm [PERSON_NAME] the General Manager of Einstein Bros Bagels her…" at bounding box center [784, 264] width 556 height 83
drag, startPoint x: 875, startPoint y: 256, endPoint x: 519, endPoint y: 233, distance: 356.7
click at [519, 233] on div "Good morning, I'm [PERSON_NAME] the General Manager of Einstein Bros Bagels her…" at bounding box center [784, 255] width 530 height 52
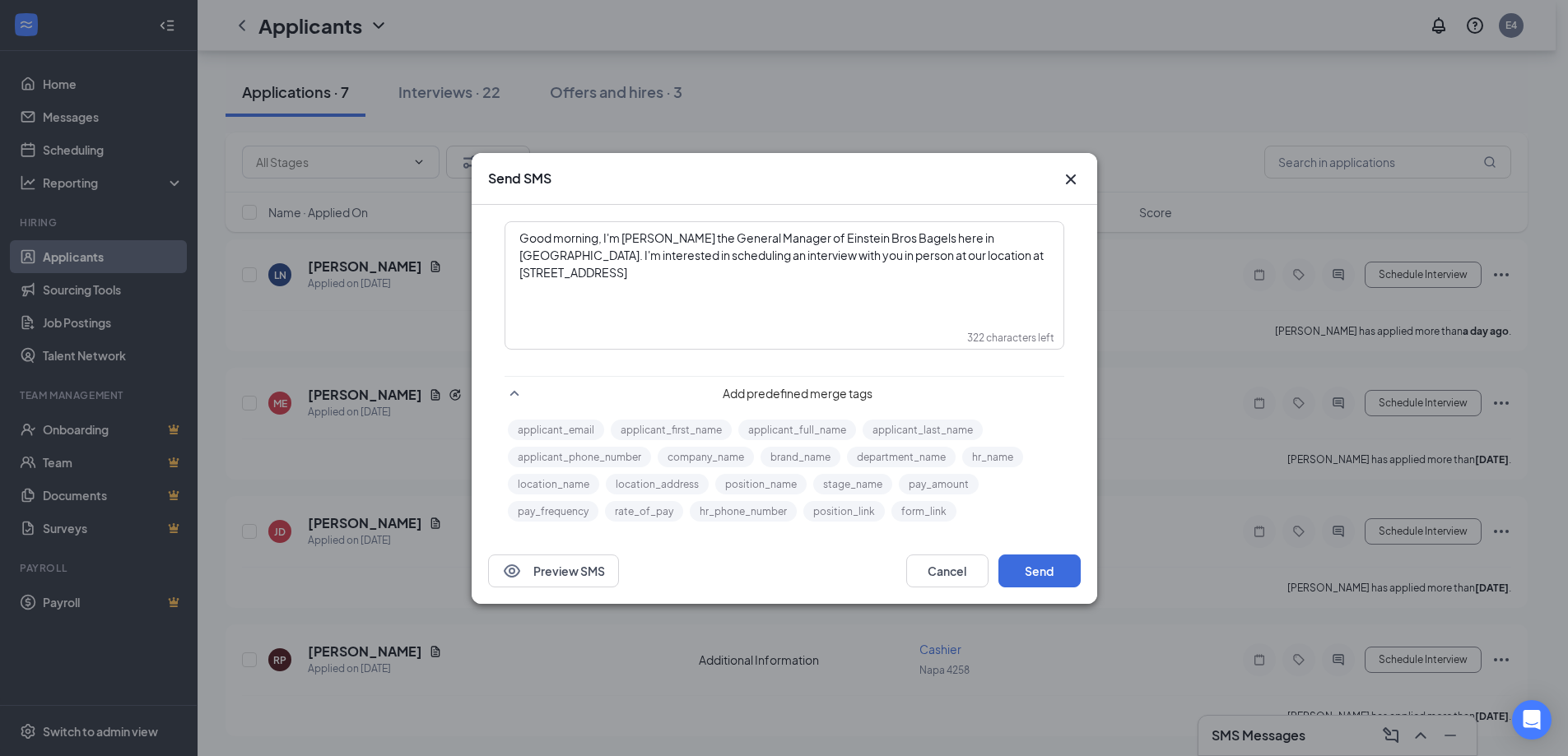
click at [980, 255] on span "Good morning, I'm [PERSON_NAME] the General Manager of Einstein Bros Bagels her…" at bounding box center [781, 255] width 526 height 49
copy span "Good morning, I'm [PERSON_NAME] the General Manager of Einstein Bros Bagels her…"
click at [1011, 266] on div "Good morning, I'm [PERSON_NAME] the General Manager of Einstein Bros Bagels her…" at bounding box center [784, 264] width 556 height 83
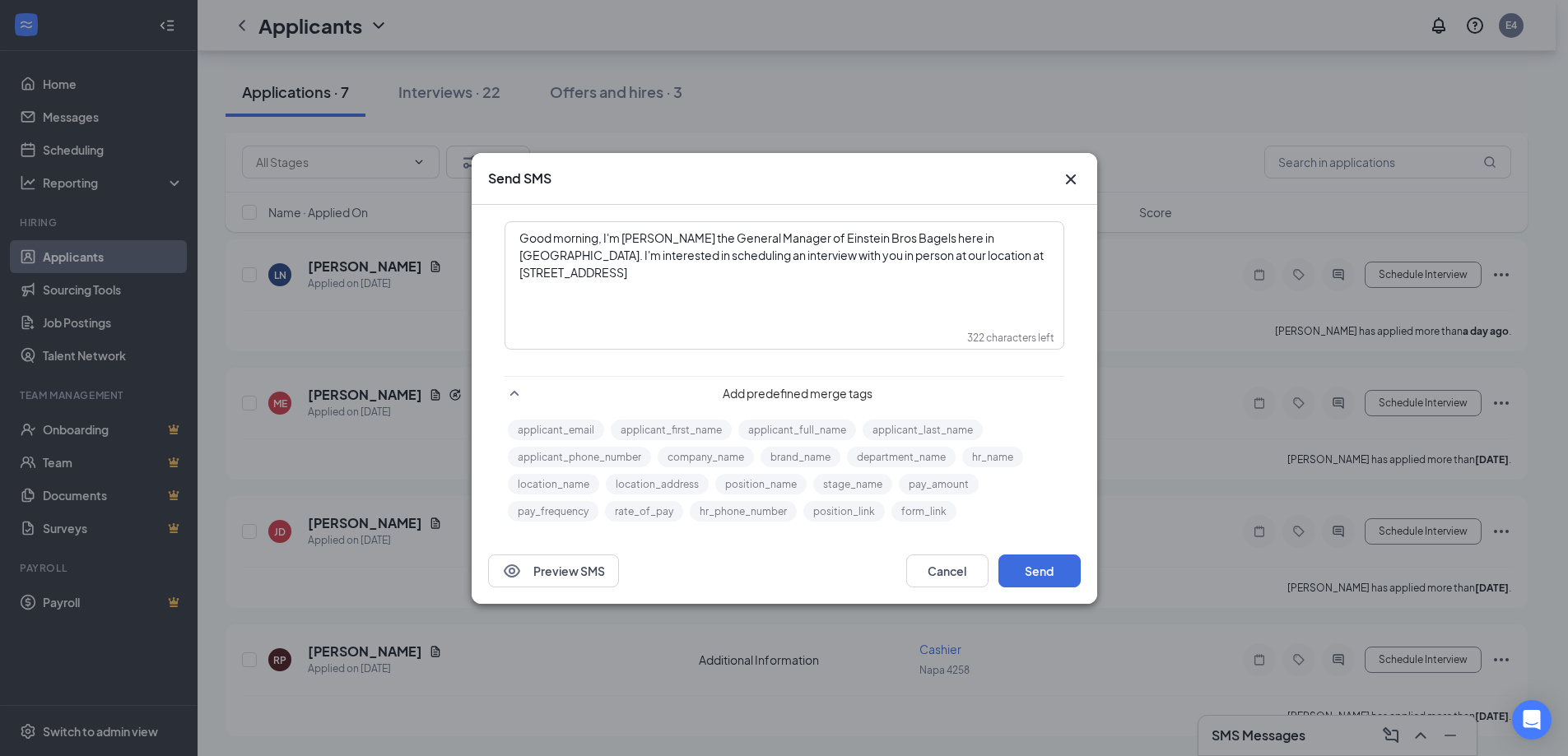
click at [999, 255] on div "Good morning, I'm [PERSON_NAME] the General Manager of Einstein Bros Bagels her…" at bounding box center [784, 255] width 530 height 52
click at [813, 275] on div "Good morning, I'm [PERSON_NAME] the General Manager of Einstein Bros Bagels her…" at bounding box center [784, 255] width 530 height 52
click at [601, 236] on span "Good morning, I'm [PERSON_NAME] the General Manager of Einstein Bros Bagels her…" at bounding box center [781, 255] width 526 height 49
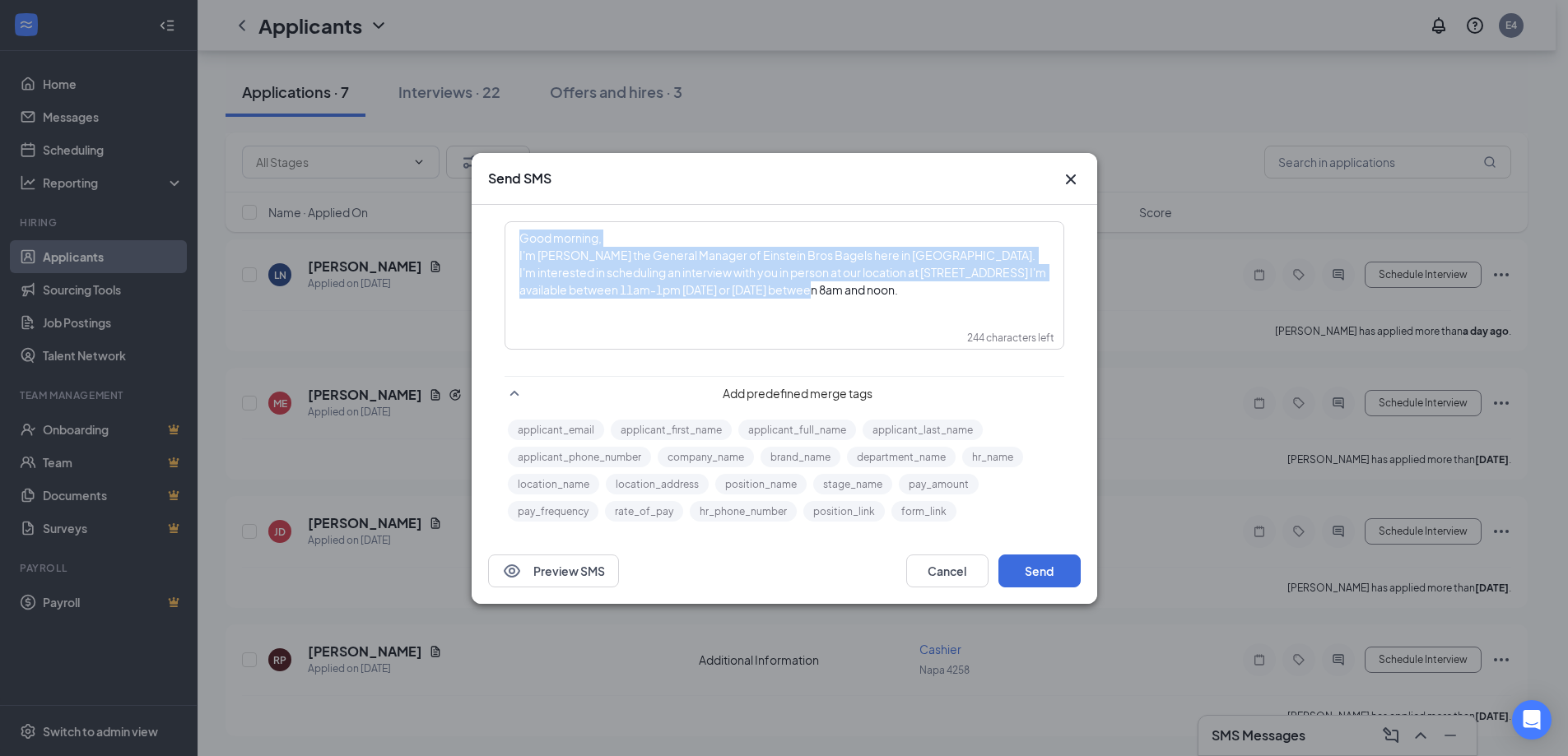
drag, startPoint x: 780, startPoint y: 293, endPoint x: 516, endPoint y: 242, distance: 268.9
click at [516, 242] on div "Good morning, I'm [PERSON_NAME] the General Manager of Einstein Bros Bagels her…" at bounding box center [784, 281] width 556 height 117
copy div "Good morning, I'm [PERSON_NAME] the General Manager of Einstein Bros Bagels her…"
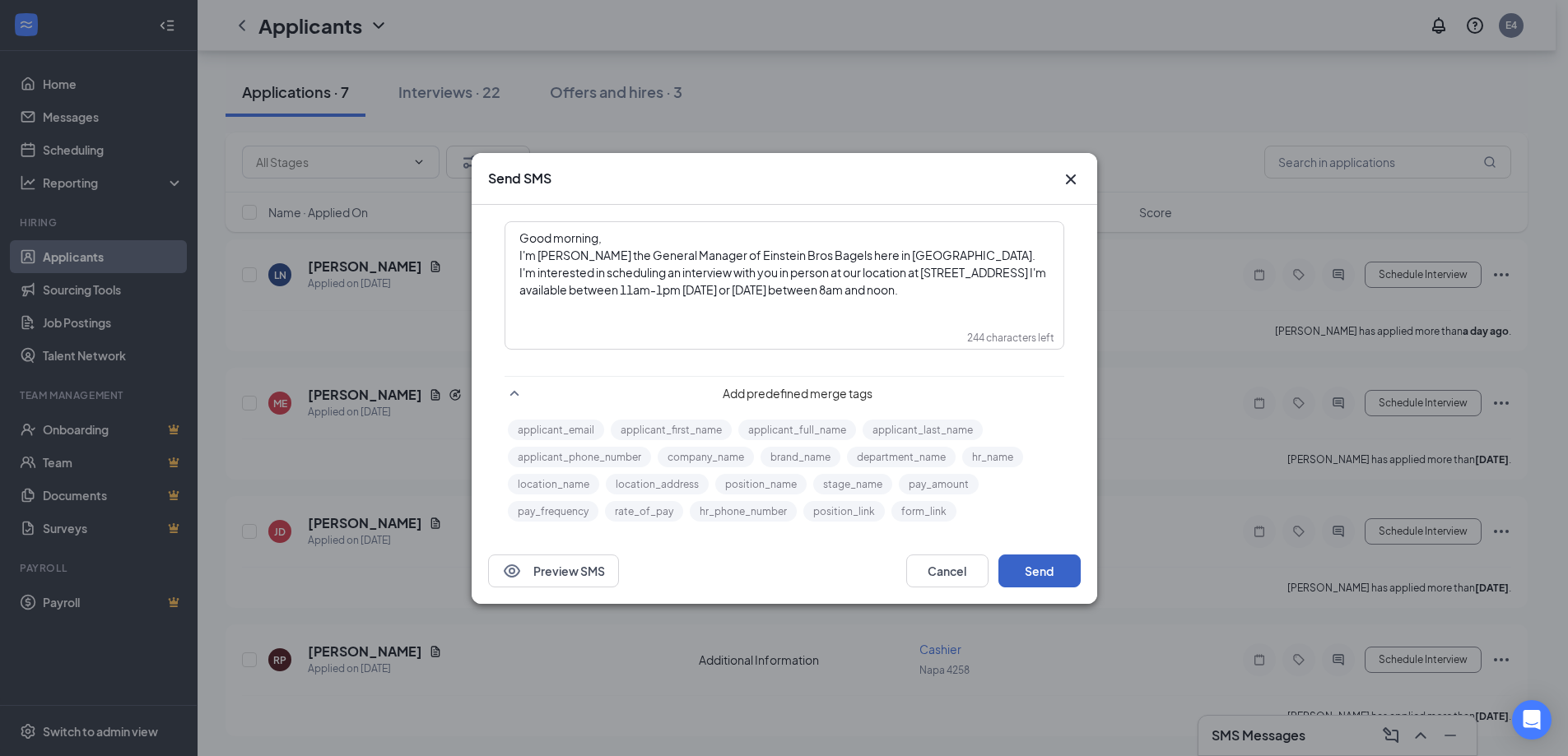
click at [1036, 574] on button "Send" at bounding box center [1039, 571] width 83 height 33
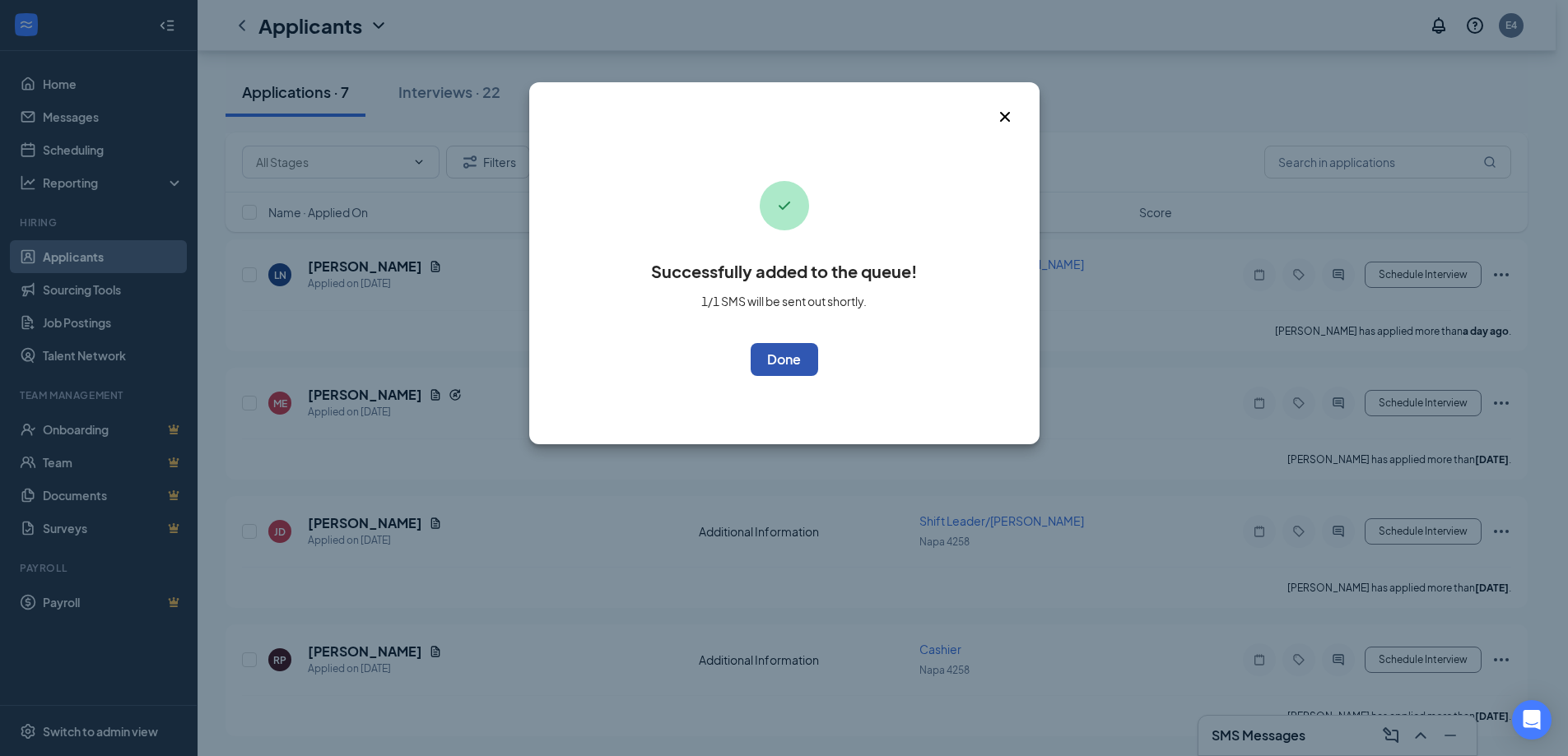
click at [804, 367] on button "OK" at bounding box center [784, 359] width 67 height 33
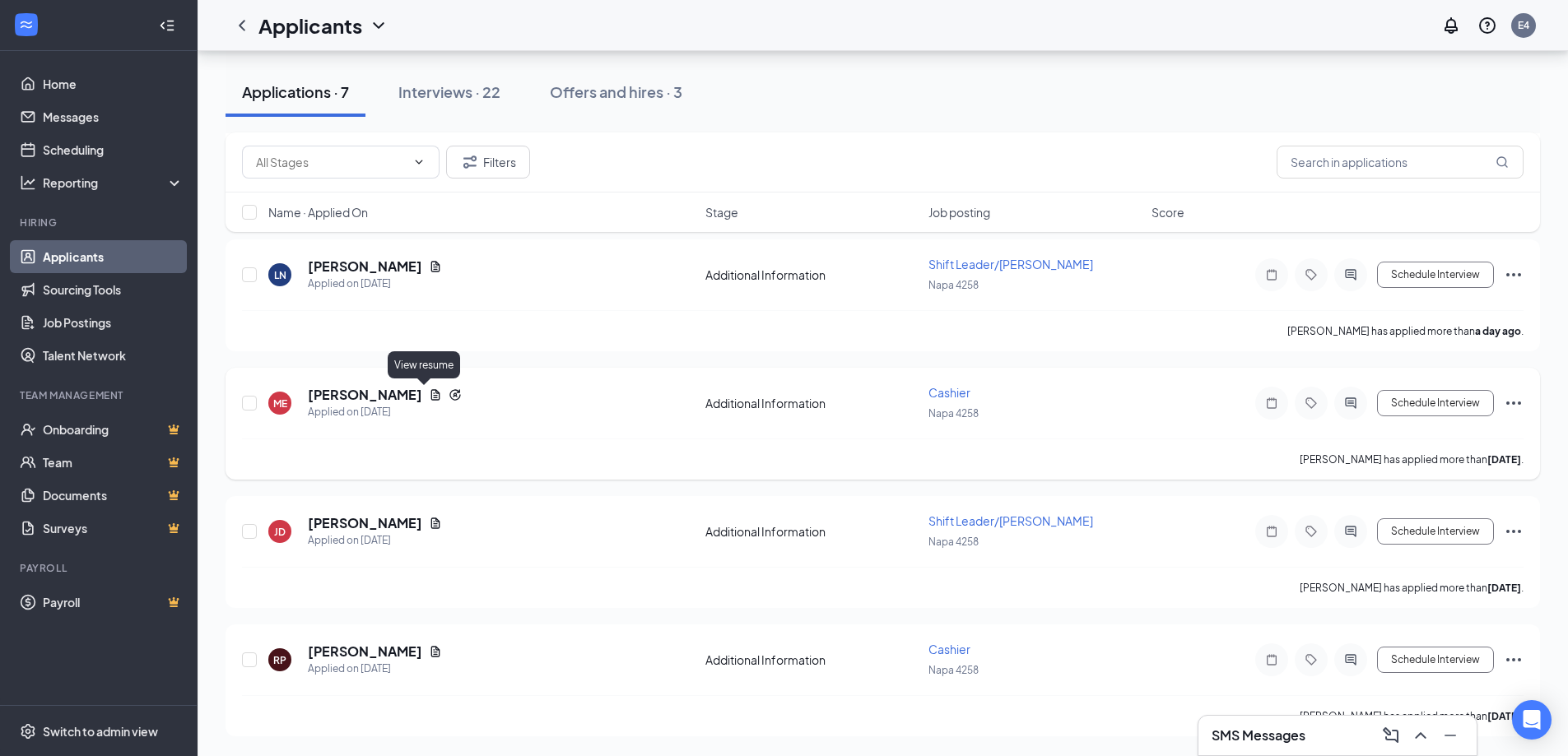
click at [429, 399] on icon "Document" at bounding box center [435, 395] width 13 height 13
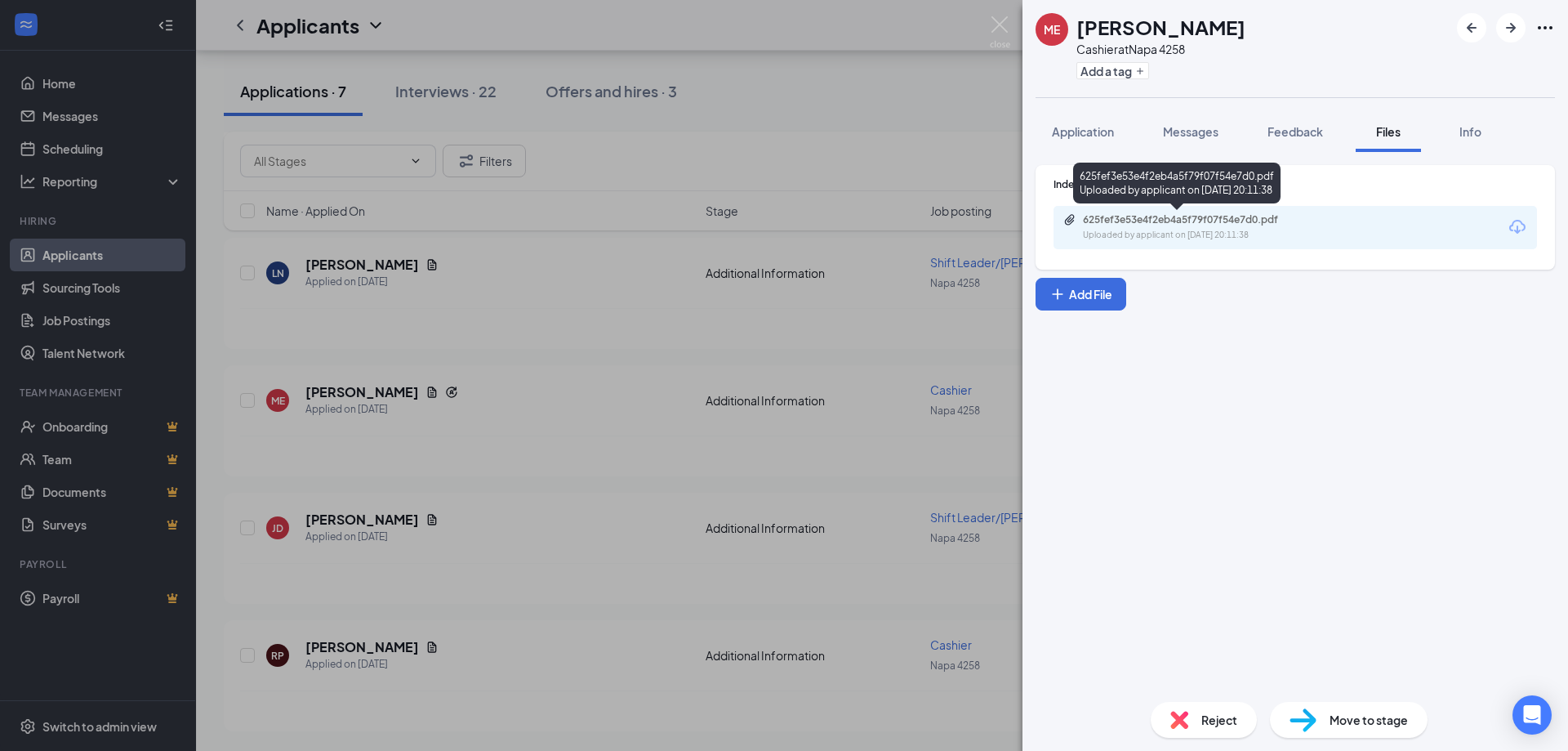
click at [1199, 234] on div "Uploaded by applicant on [DATE] 20:11:38" at bounding box center [1205, 235] width 245 height 13
click at [603, 515] on div "ME [PERSON_NAME] at Napa 4258 Add a tag Application Messages Feedback Files Inf…" at bounding box center [784, 376] width 1568 height 751
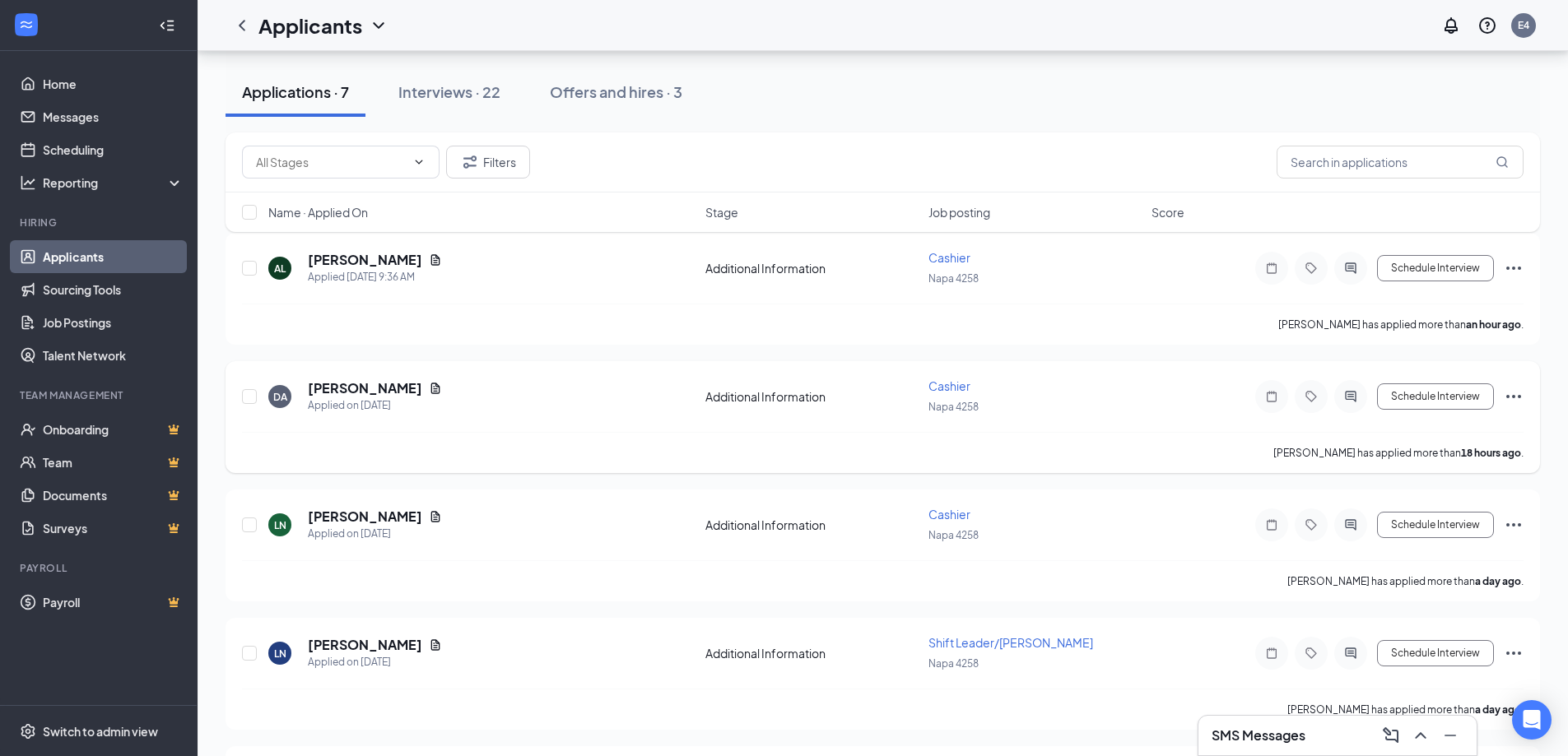
scroll to position [247, 0]
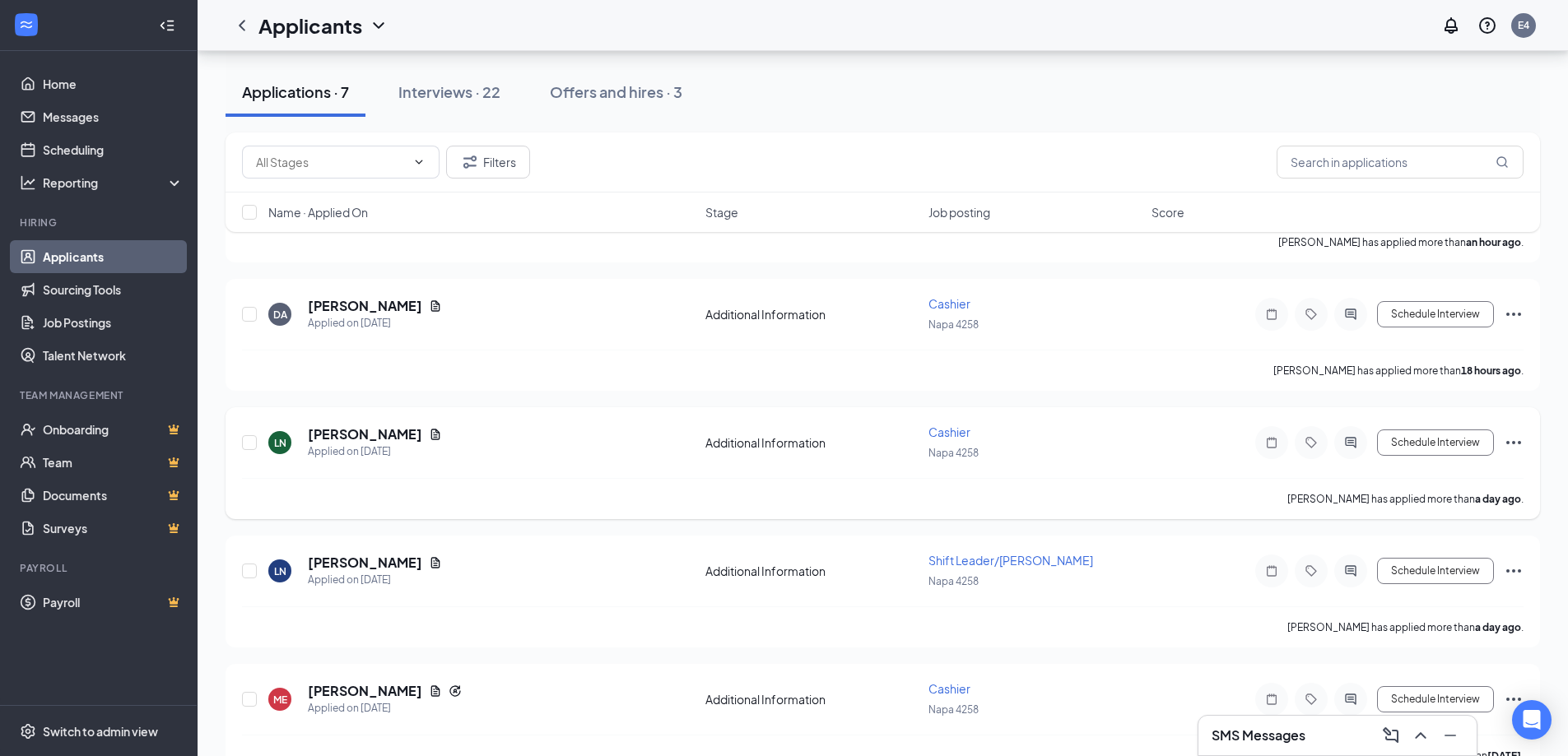
click at [1518, 443] on icon "Ellipses" at bounding box center [1514, 442] width 15 height 3
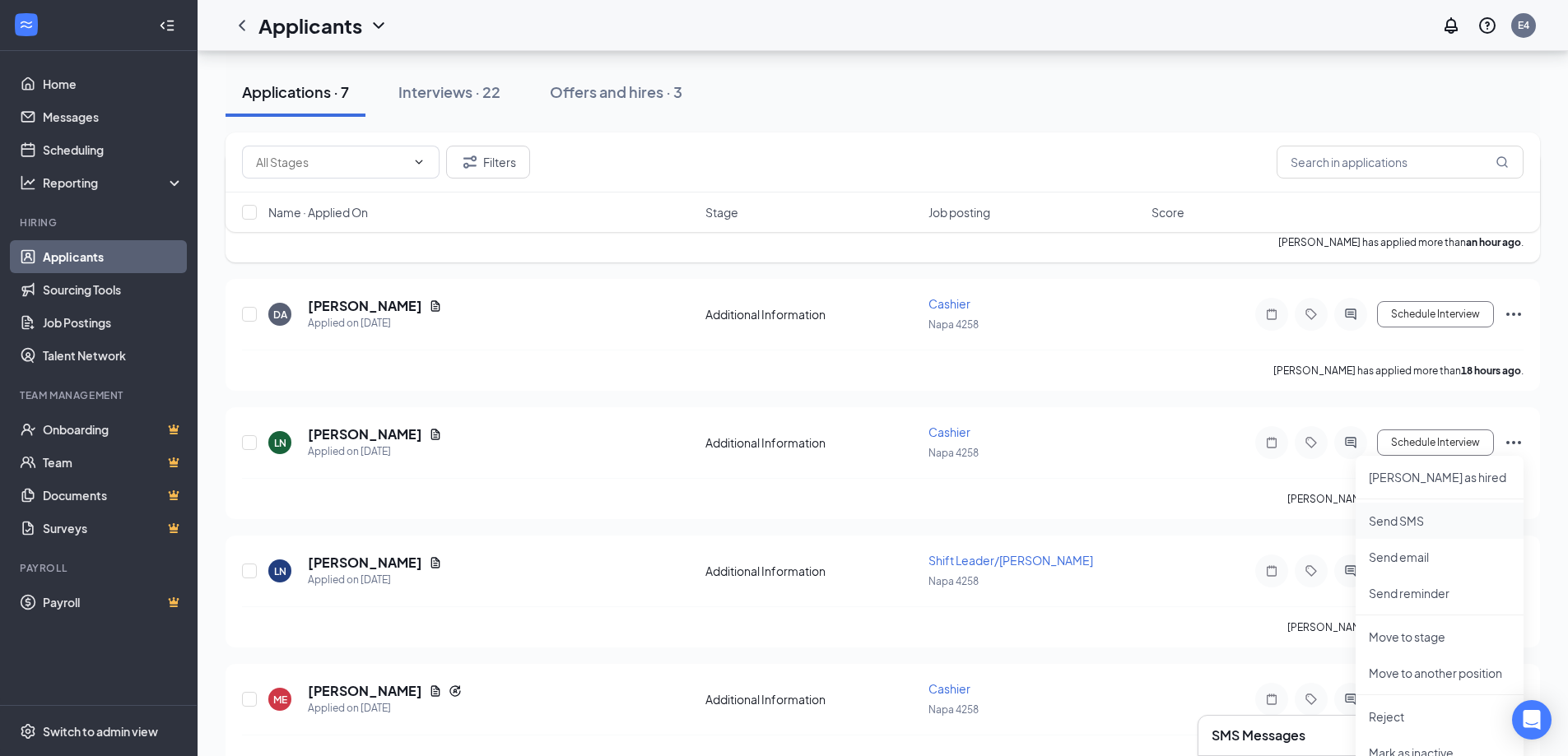
click at [1418, 519] on p "Send SMS" at bounding box center [1439, 520] width 142 height 16
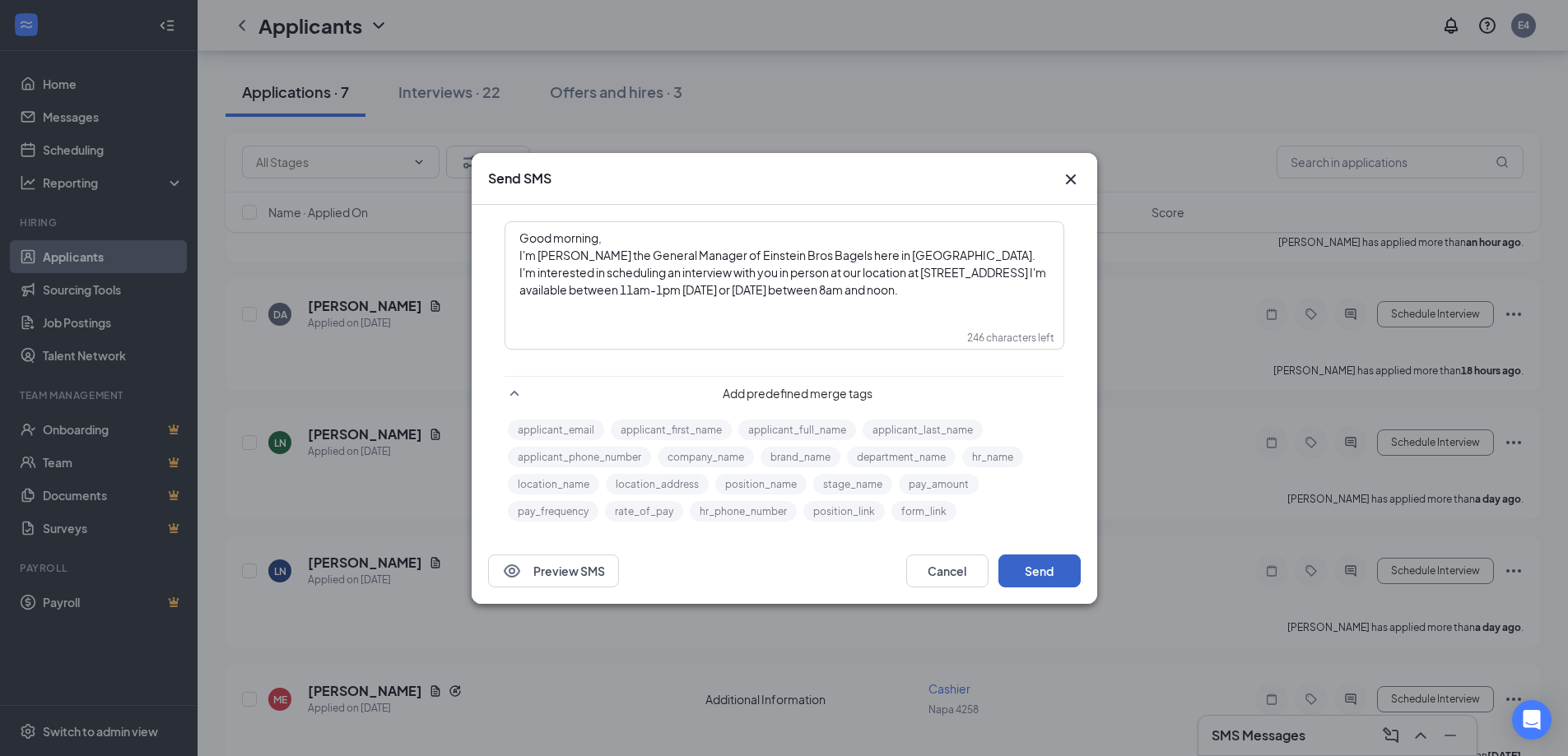
click at [1043, 576] on button "Send" at bounding box center [1039, 571] width 83 height 33
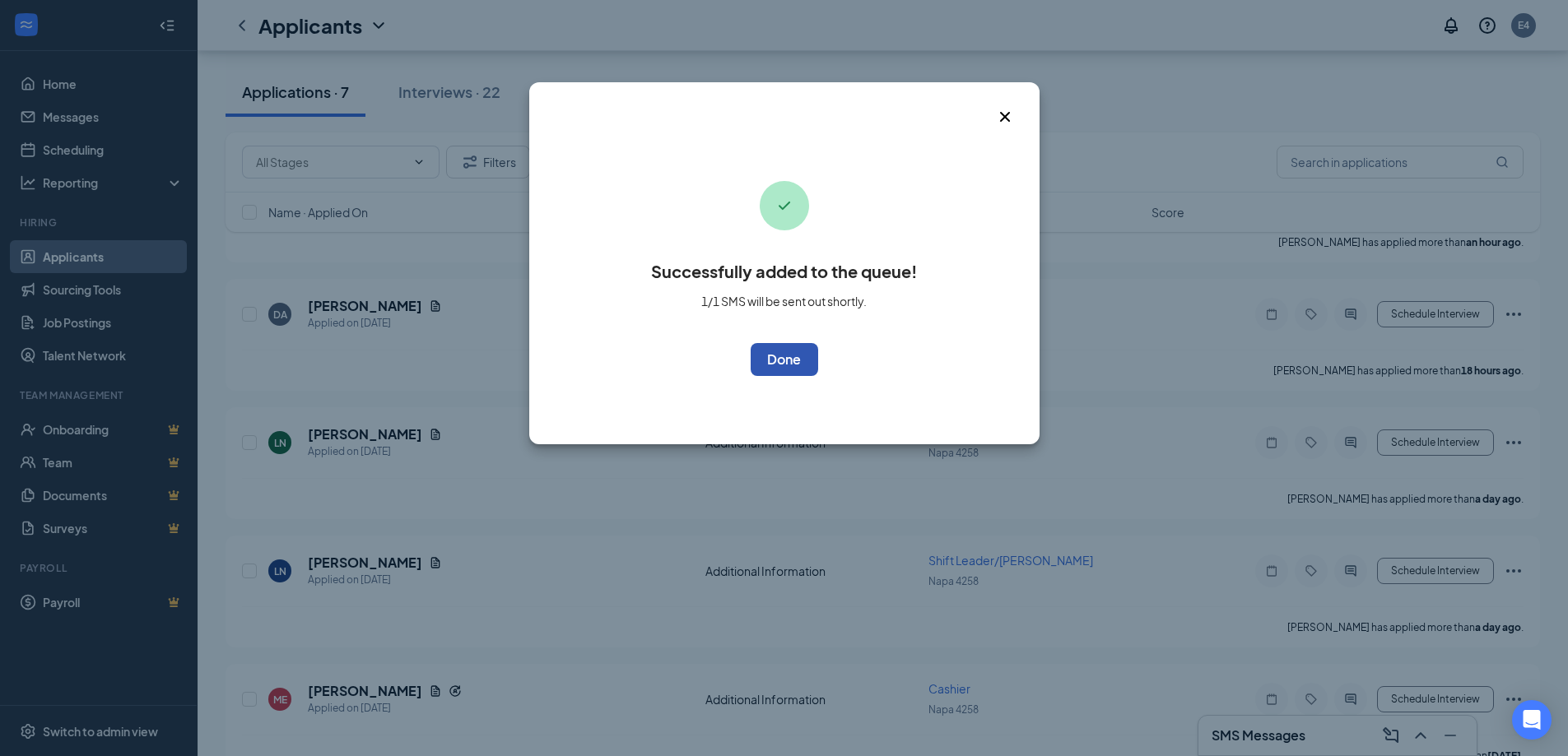
click at [788, 358] on button "OK" at bounding box center [784, 359] width 67 height 33
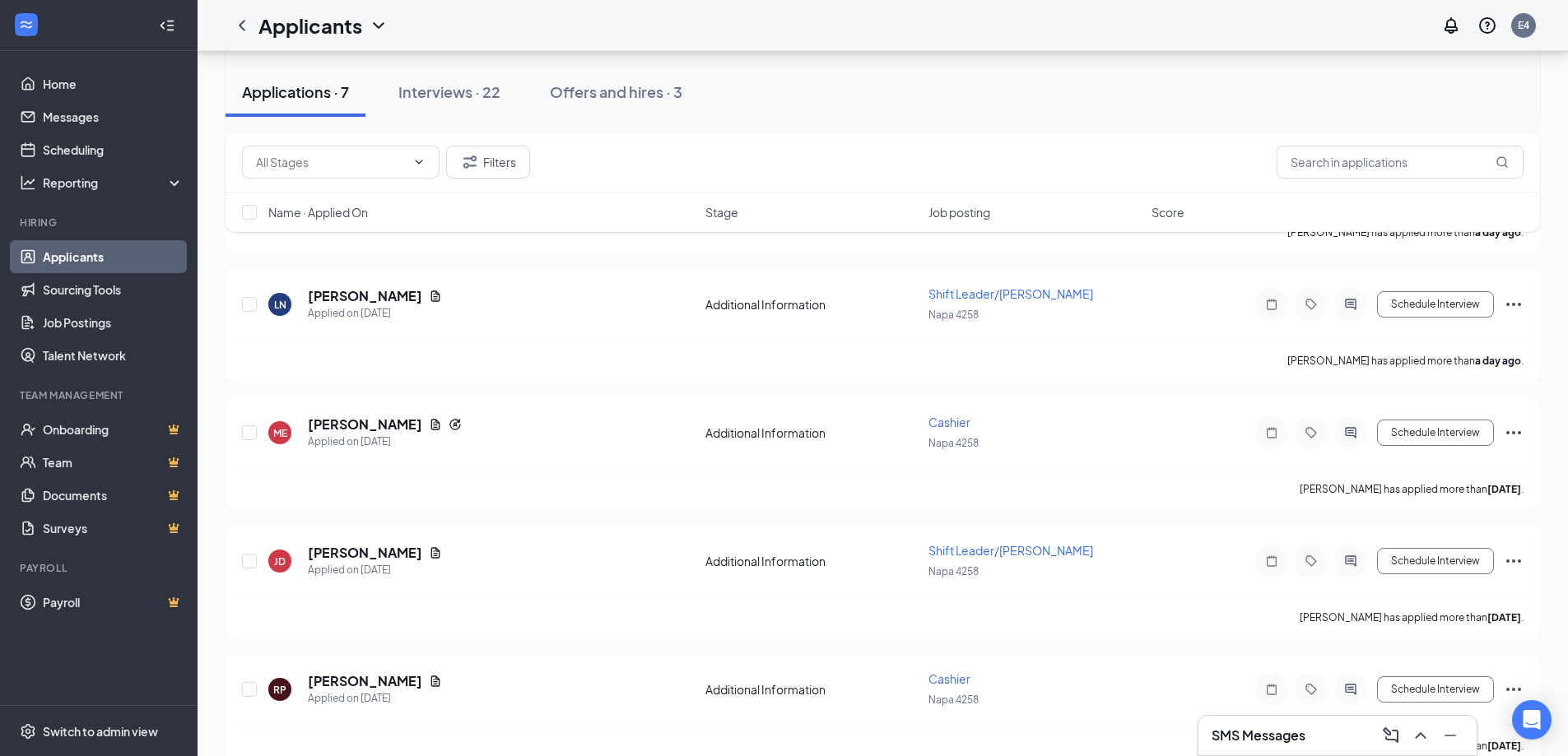
scroll to position [543, 0]
